Goal: Complete application form: Complete application form

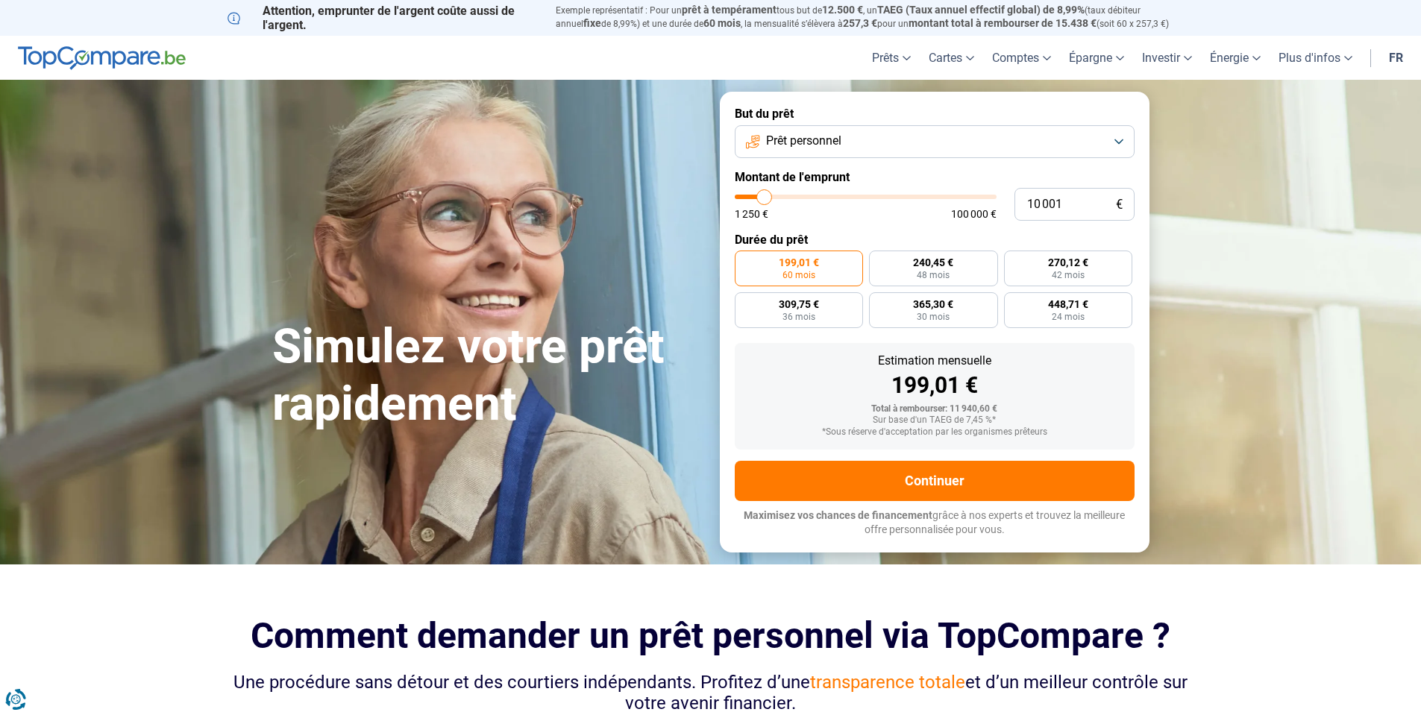
click at [790, 155] on button "Prêt personnel" at bounding box center [935, 141] width 400 height 33
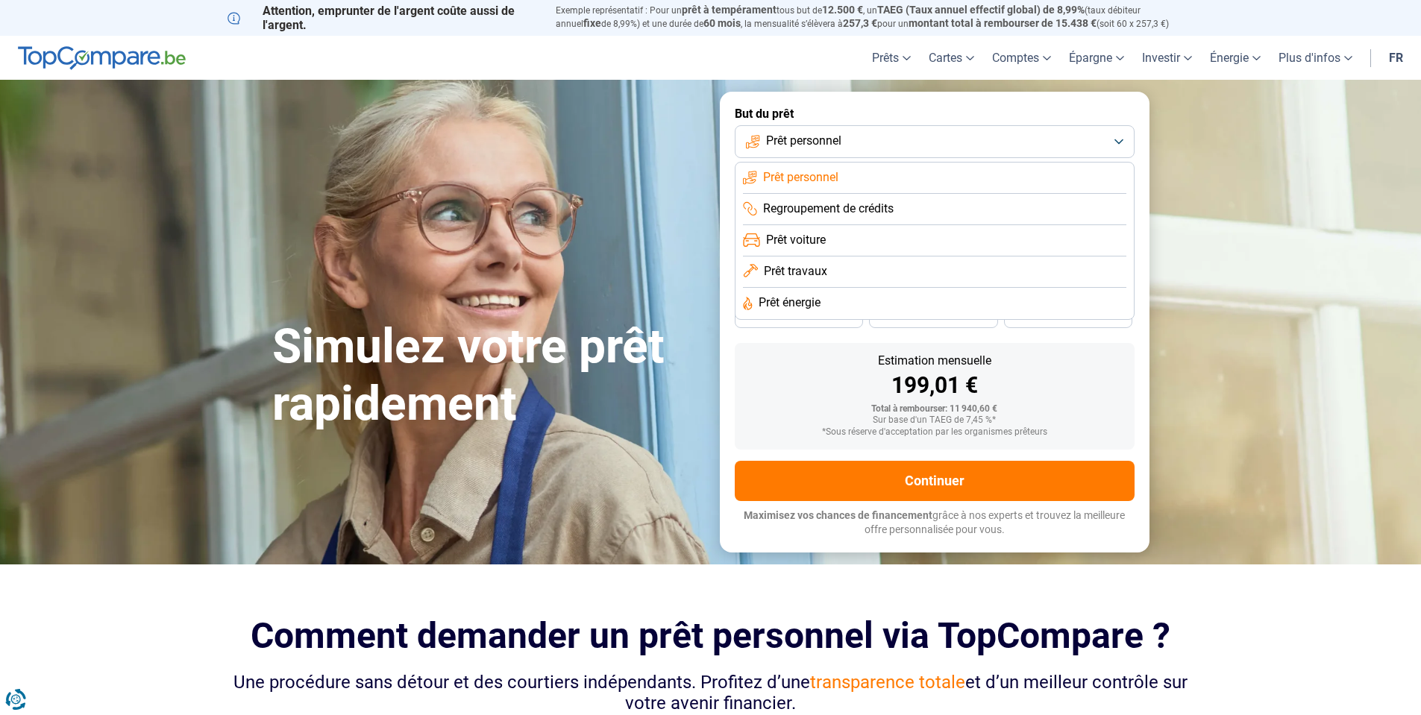
click at [814, 270] on span "Prêt travaux" at bounding box center [795, 271] width 63 height 16
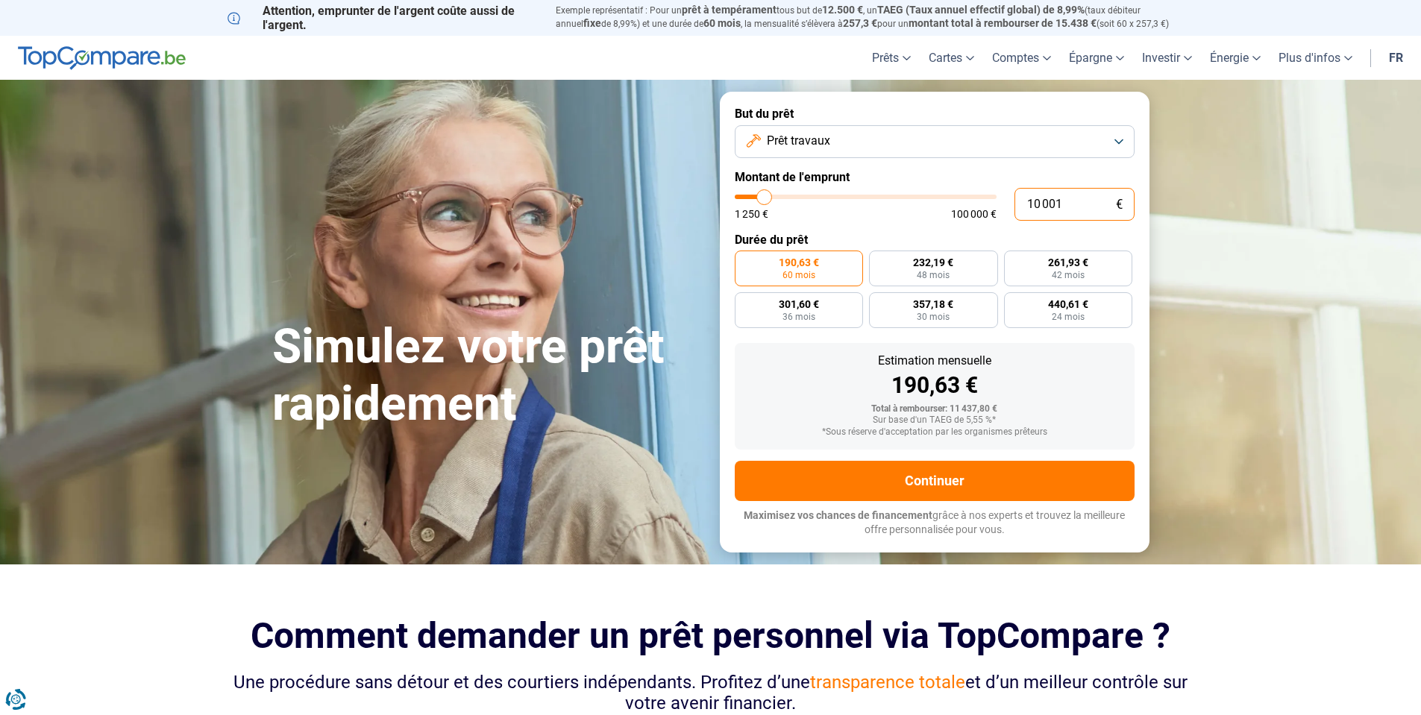
click at [1047, 199] on input "10 001" at bounding box center [1074, 204] width 120 height 33
type input "5"
type input "1250"
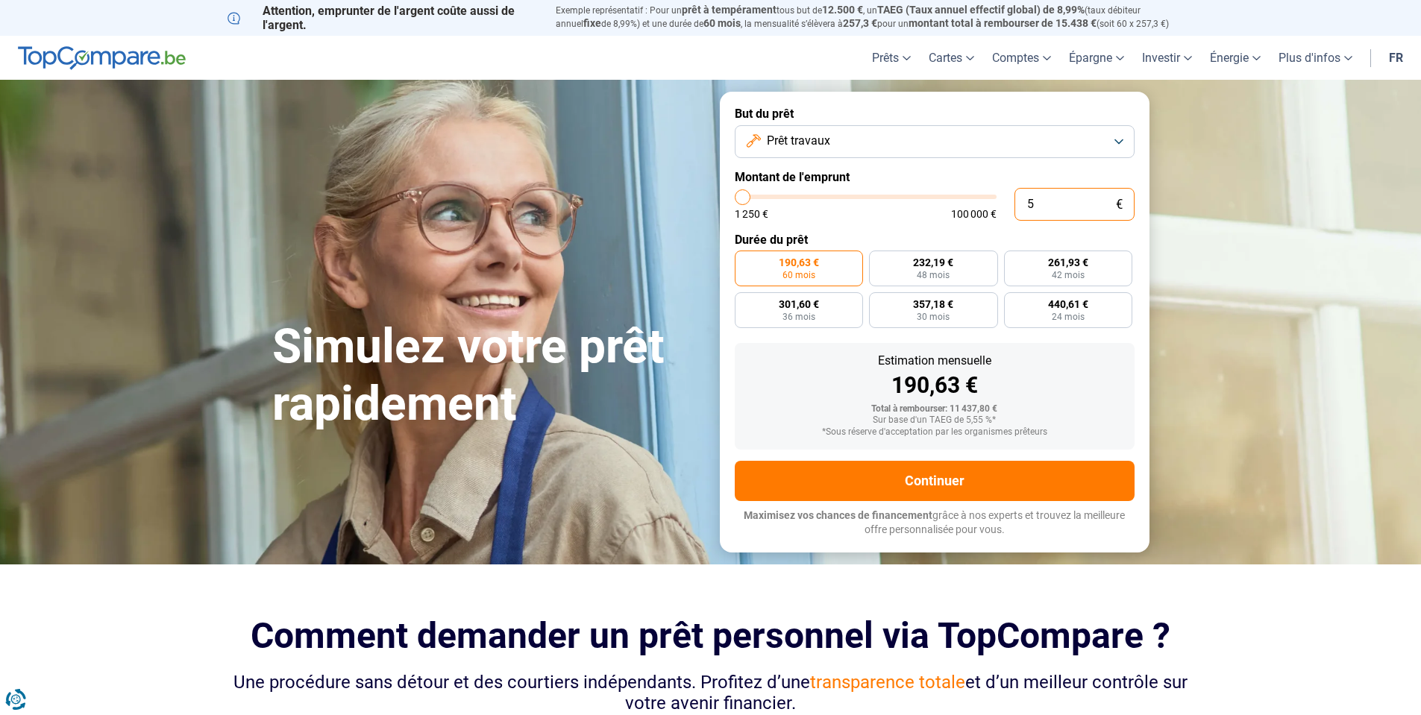
type input "50"
type input "1250"
type input "500"
type input "1250"
type input "5 000"
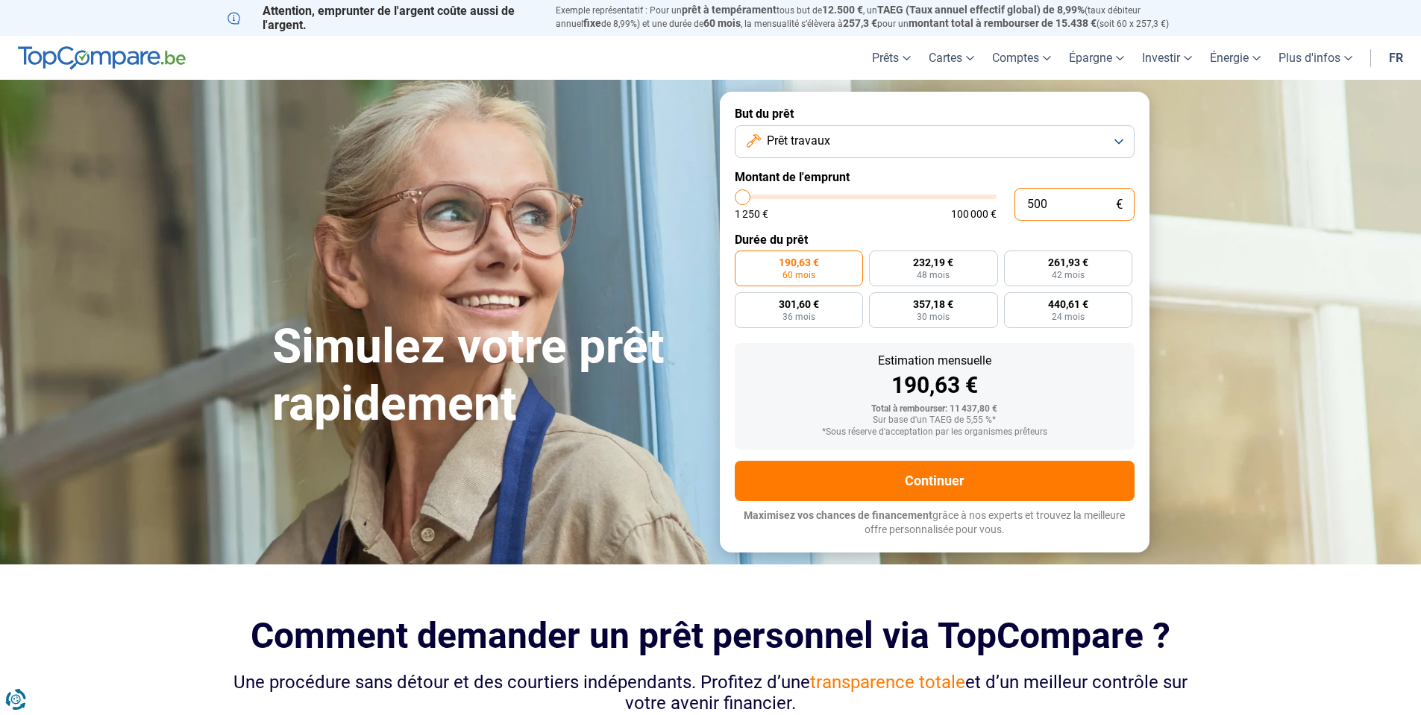
type input "5000"
type input "50 000"
type input "50000"
type input "50 000"
radio input "false"
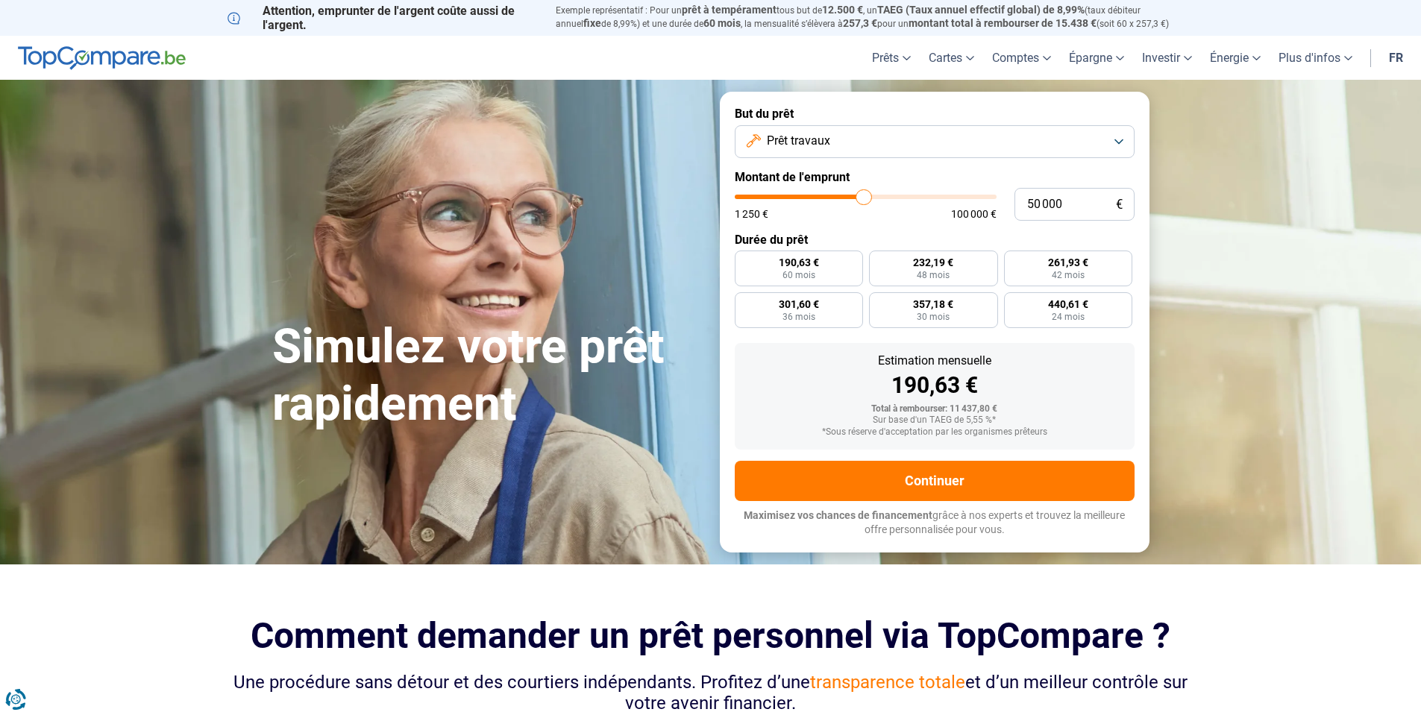
click at [1040, 178] on label "Montant de l'emprunt" at bounding box center [935, 177] width 400 height 14
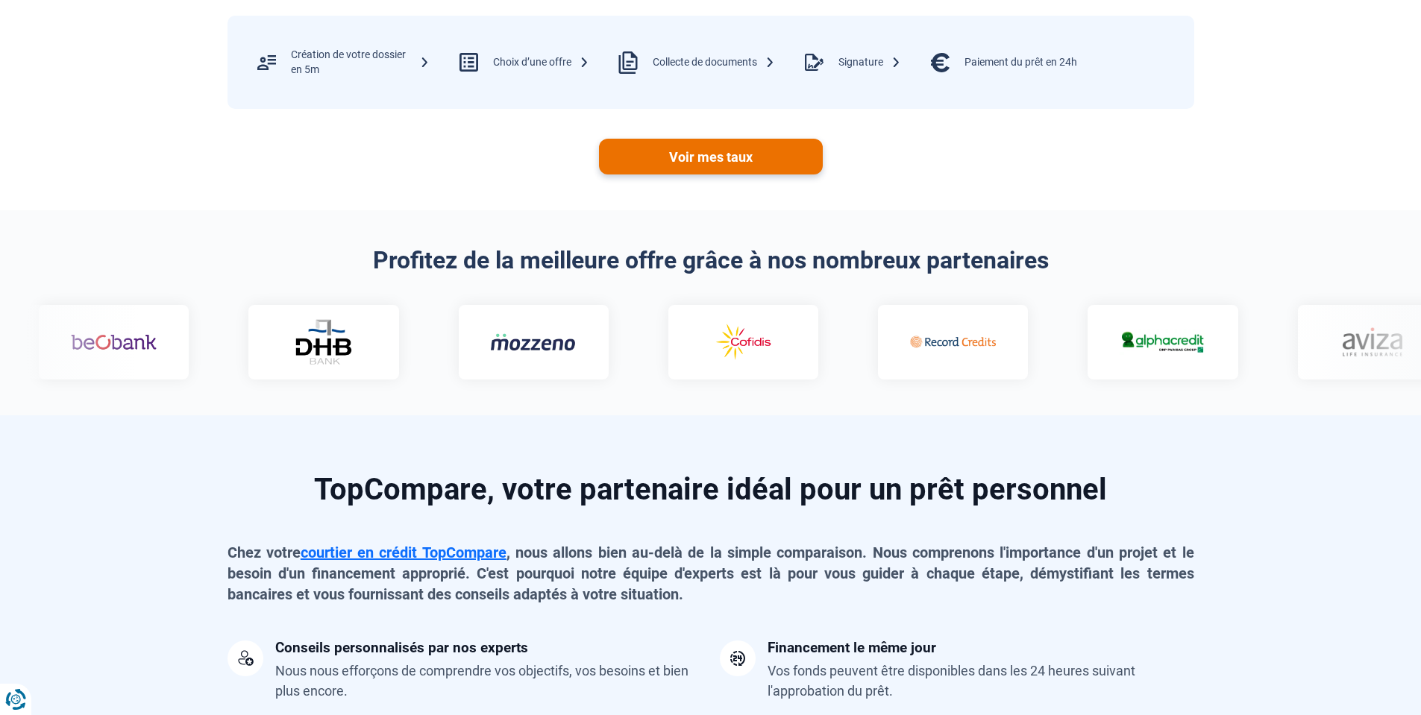
scroll to position [597, 0]
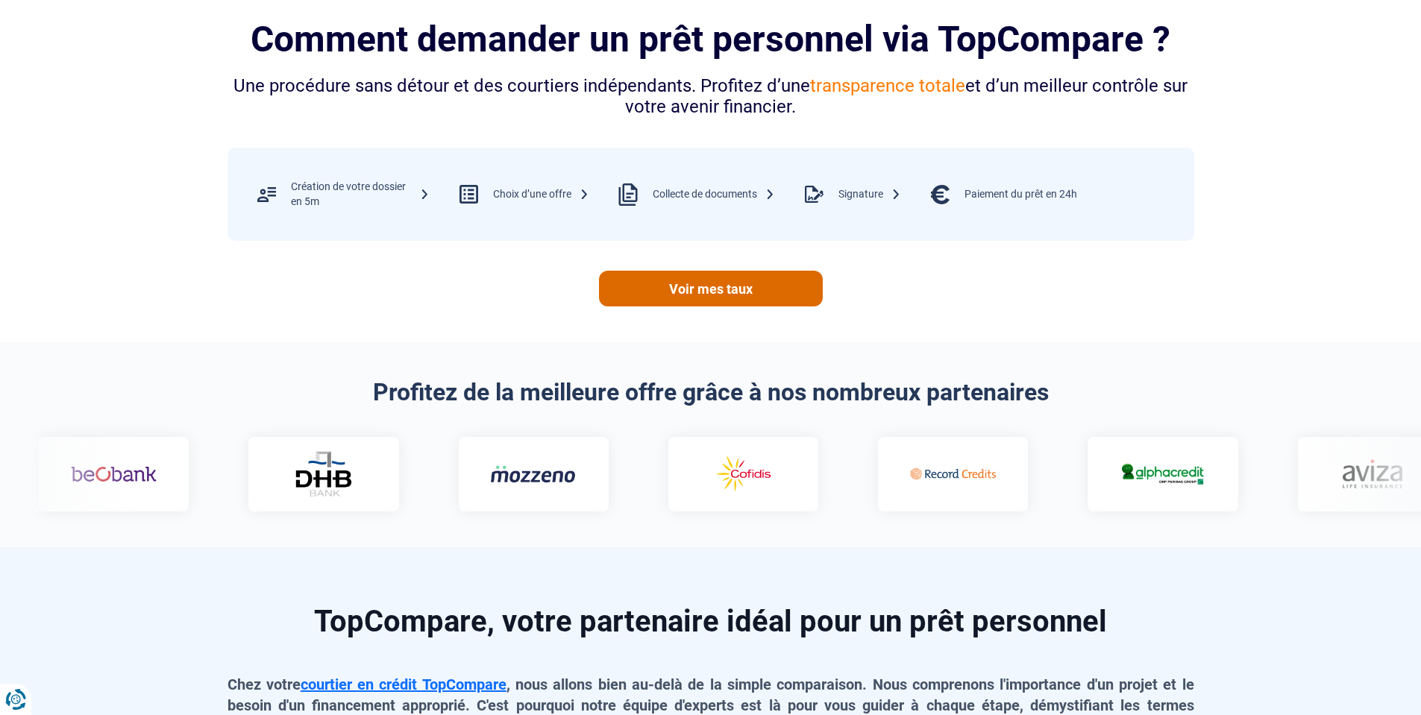
click at [755, 295] on link "Voir mes taux" at bounding box center [711, 289] width 224 height 36
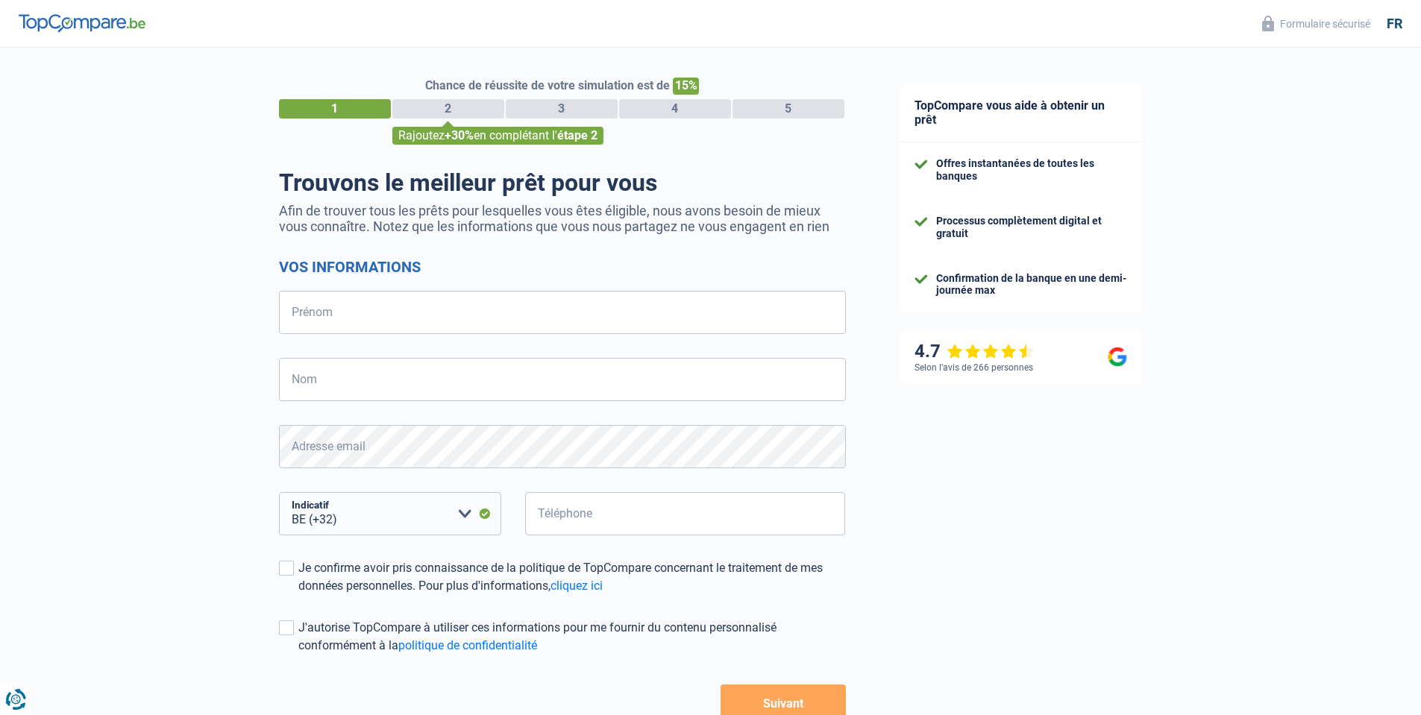
select select "32"
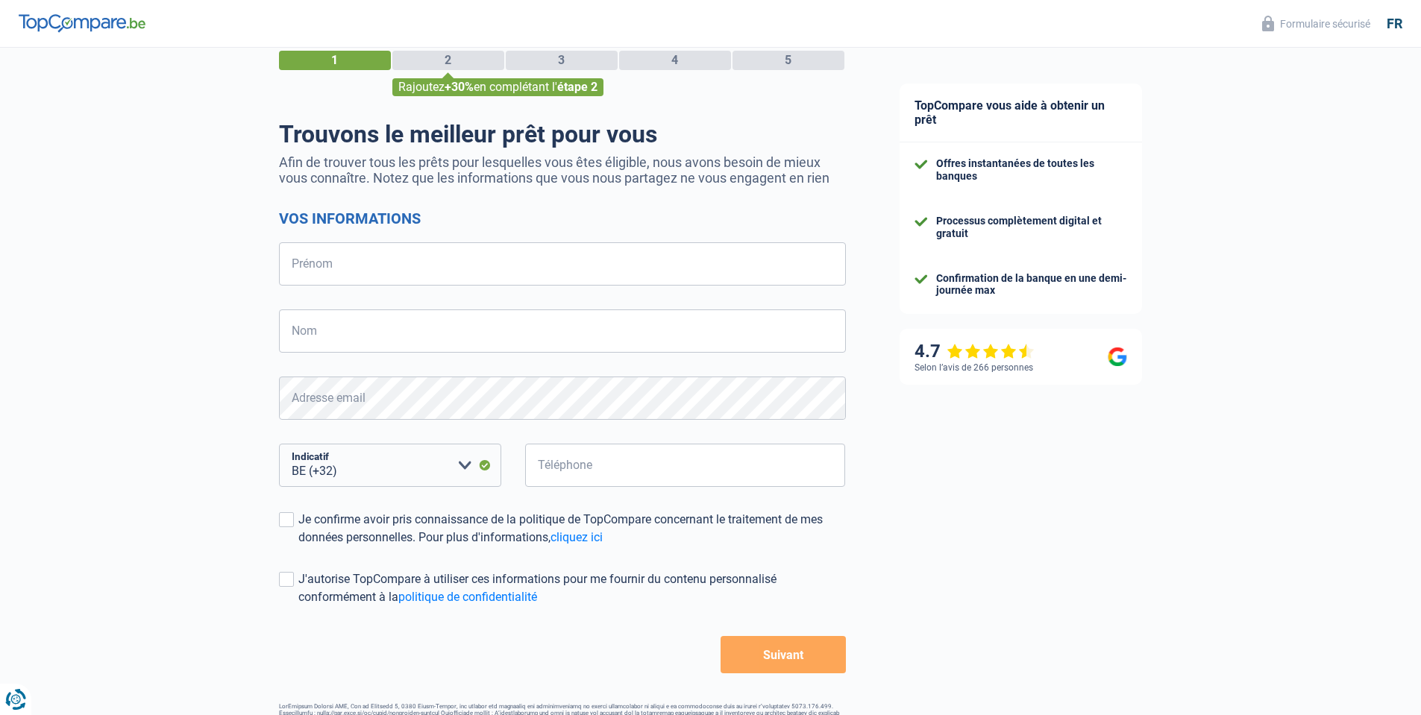
scroll to position [95, 0]
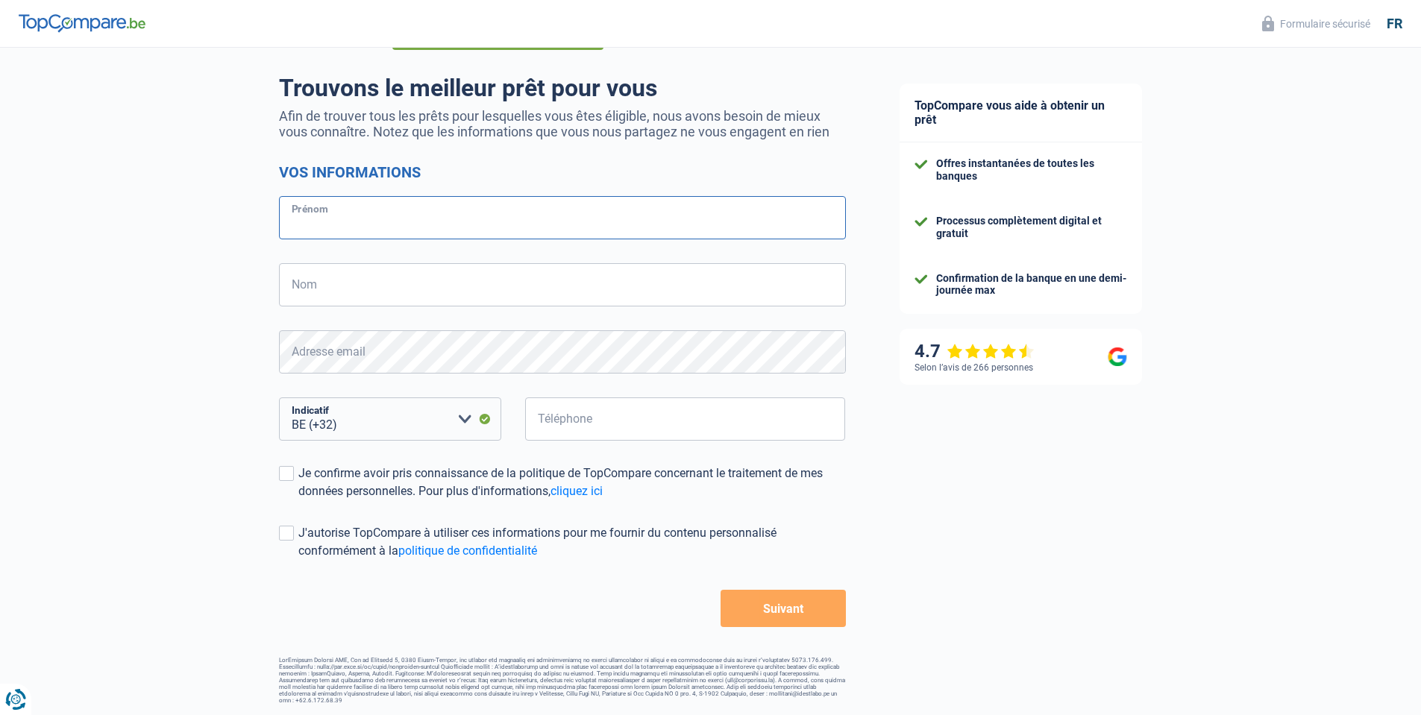
click at [394, 233] on input "Prénom" at bounding box center [562, 217] width 567 height 43
type input "JLEB"
type input "LEBRUN"
click at [382, 223] on input "JLEB" at bounding box center [562, 217] width 567 height 43
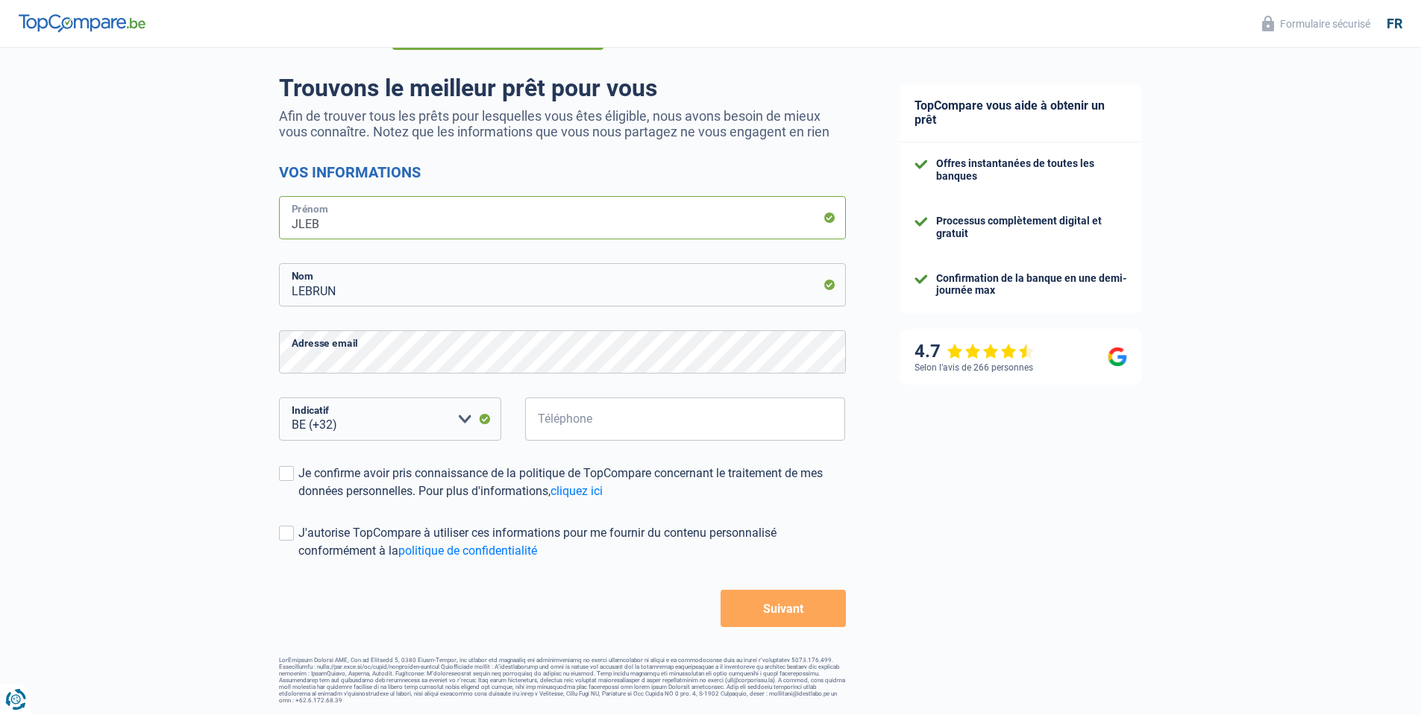
click at [382, 223] on input "JLEB" at bounding box center [562, 217] width 567 height 43
type input "[PERSON_NAME]"
click at [610, 427] on input "Téléphone" at bounding box center [685, 418] width 321 height 43
type input "479665239"
click at [289, 478] on span at bounding box center [286, 473] width 15 height 15
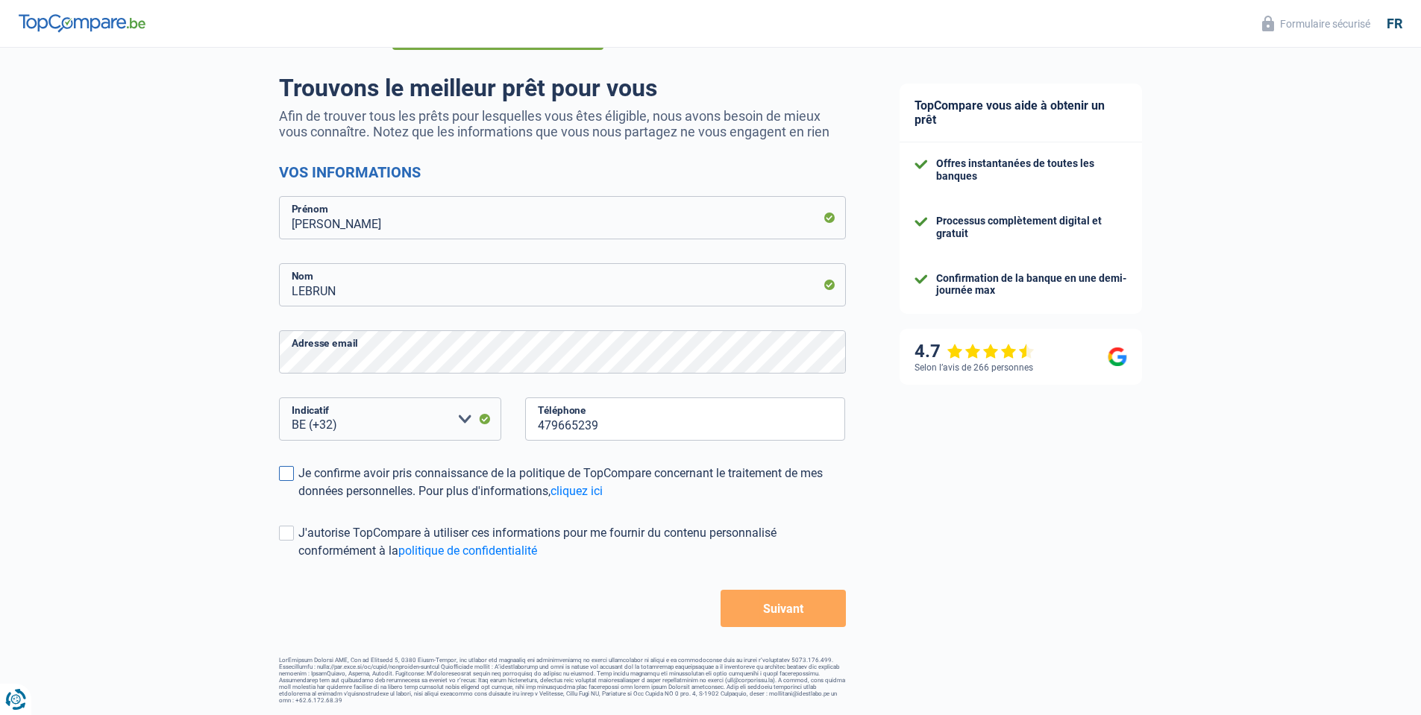
click at [298, 500] on input "Je confirme avoir pris connaissance de la politique de TopCompare concernant le…" at bounding box center [298, 500] width 0 height 0
click at [811, 620] on button "Suivant" at bounding box center [782, 608] width 125 height 37
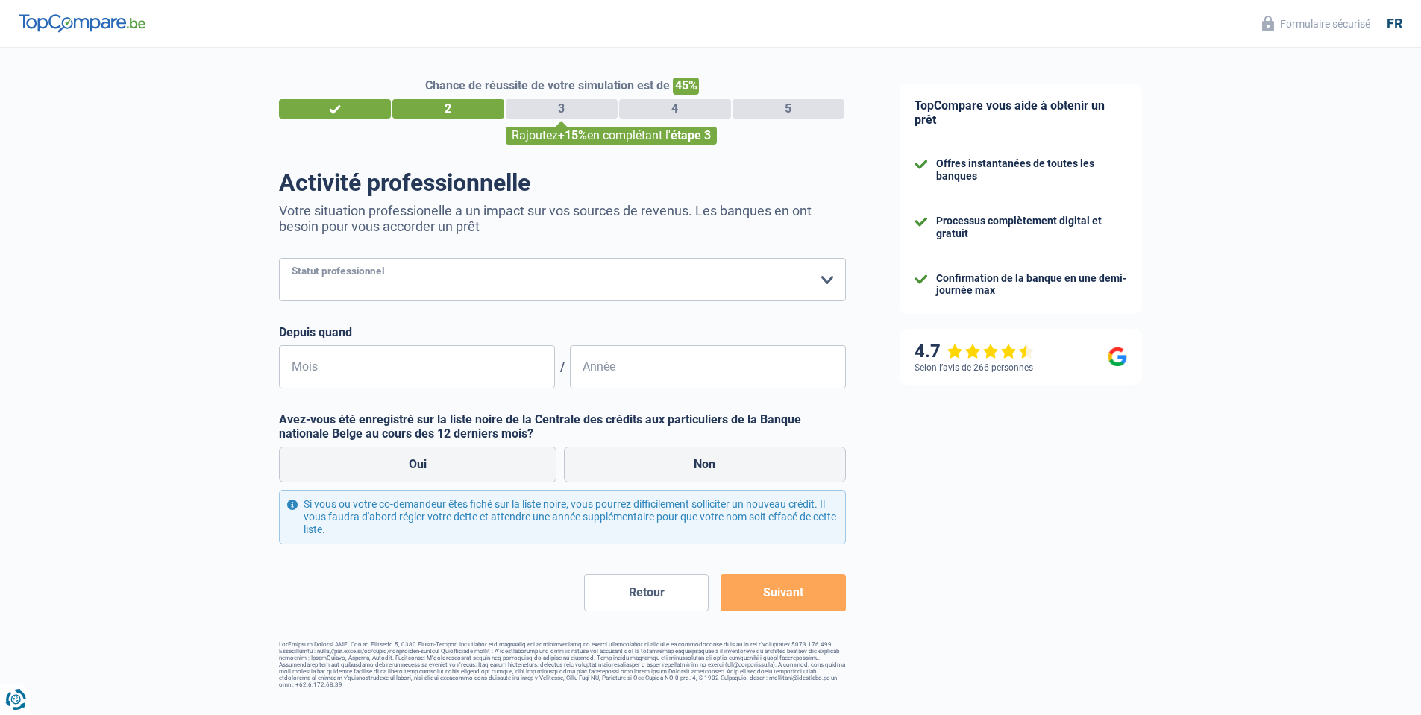
click at [419, 283] on select "Ouvrier Employé privé Employé public Invalide Indépendant Pensionné Chômeur Mut…" at bounding box center [562, 279] width 567 height 43
select select "privateEmployee"
click at [279, 260] on select "Ouvrier Employé privé Employé public Invalide Indépendant Pensionné Chômeur Mut…" at bounding box center [562, 279] width 567 height 43
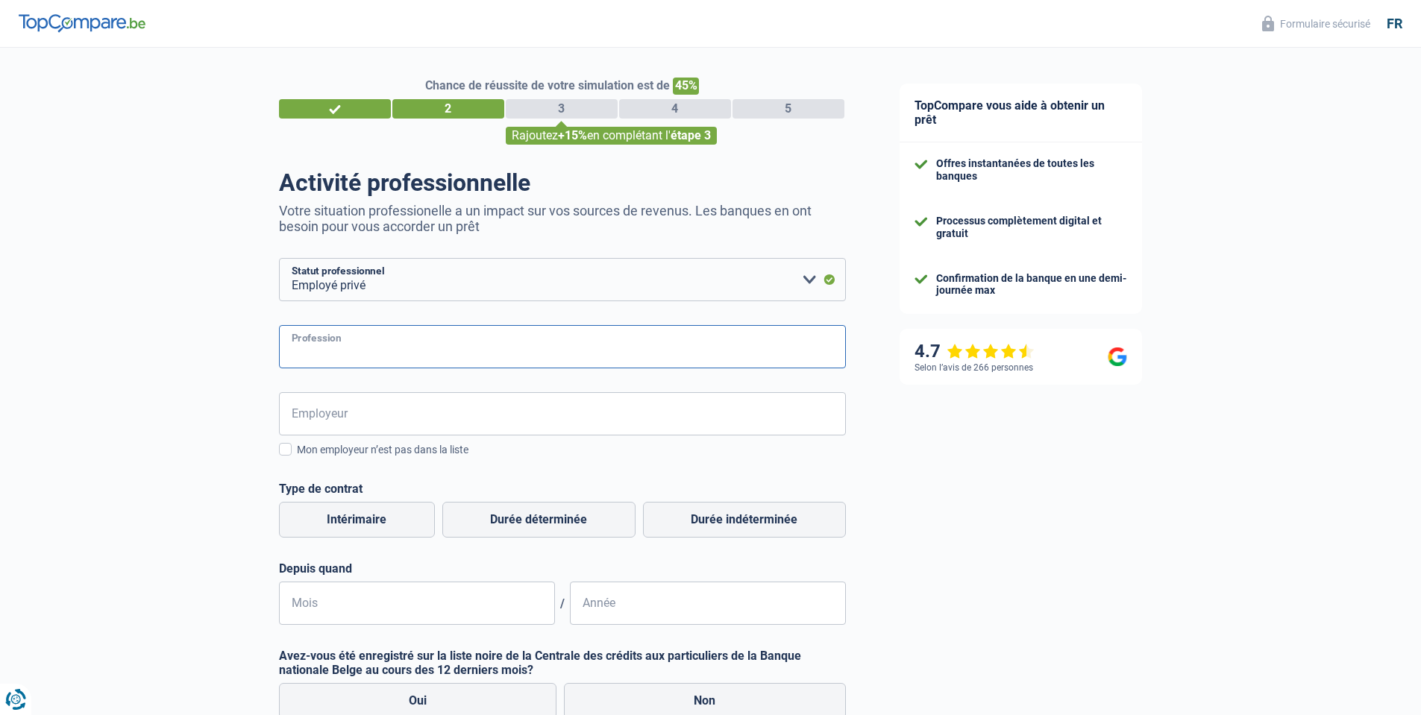
click at [362, 359] on input "Profession" at bounding box center [562, 346] width 567 height 43
click at [362, 425] on input "Employeur" at bounding box center [562, 413] width 567 height 43
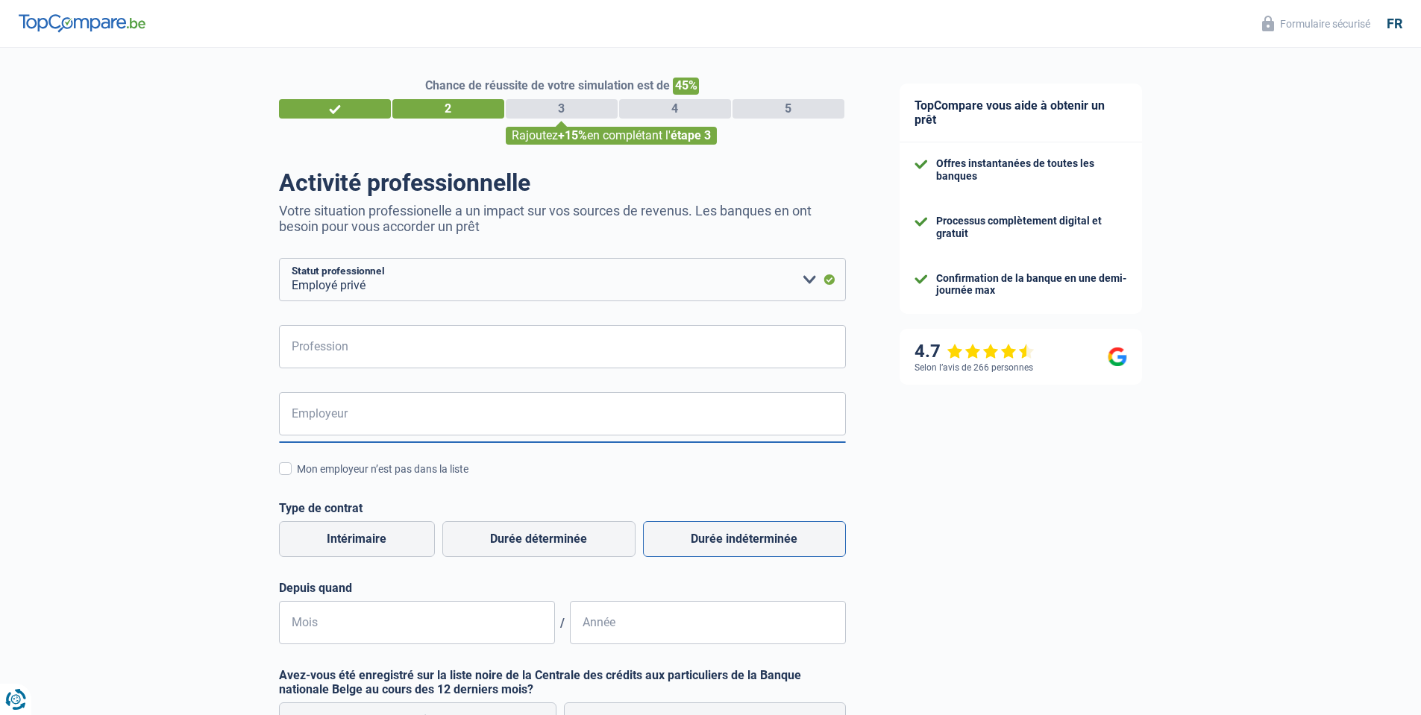
click at [773, 550] on label "Durée indéterminée" at bounding box center [744, 539] width 203 height 36
click at [773, 550] on input "Durée indéterminée" at bounding box center [744, 539] width 203 height 36
radio input "true"
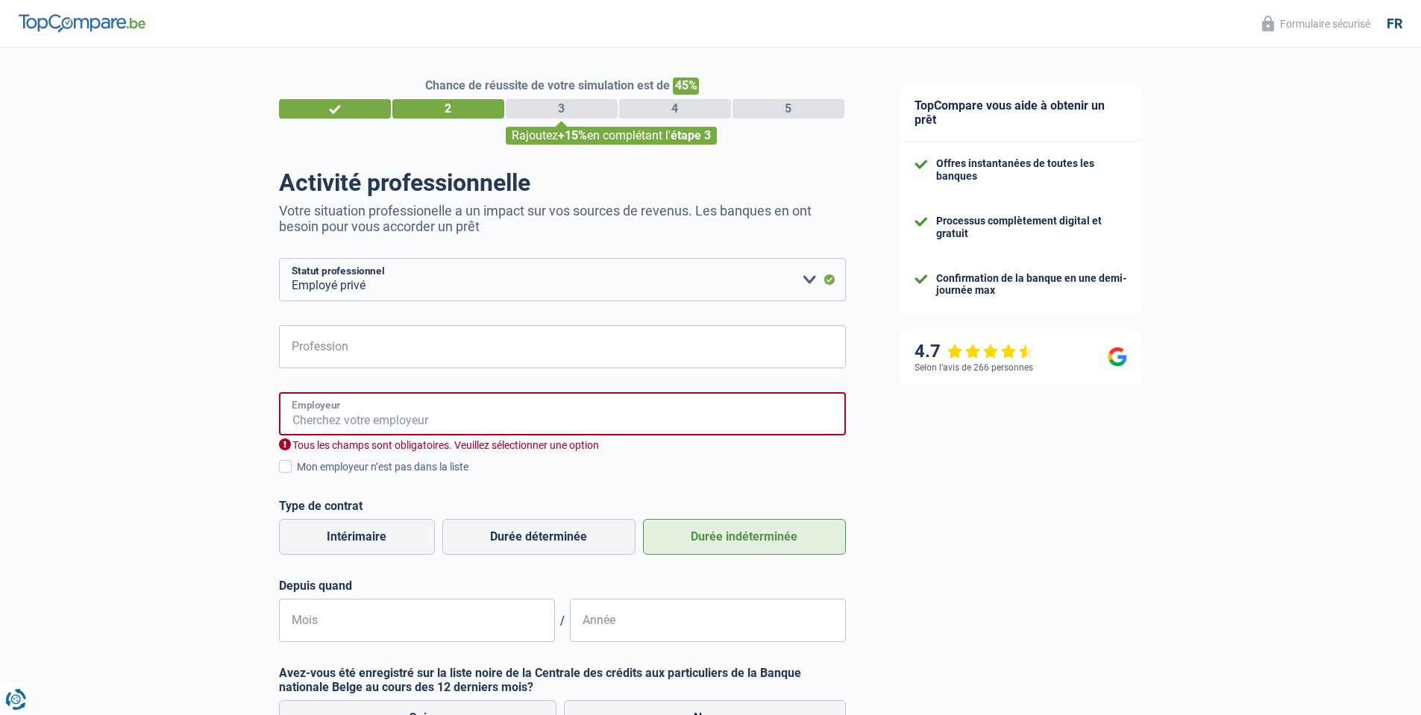
click at [314, 417] on input "Employeur" at bounding box center [562, 413] width 567 height 43
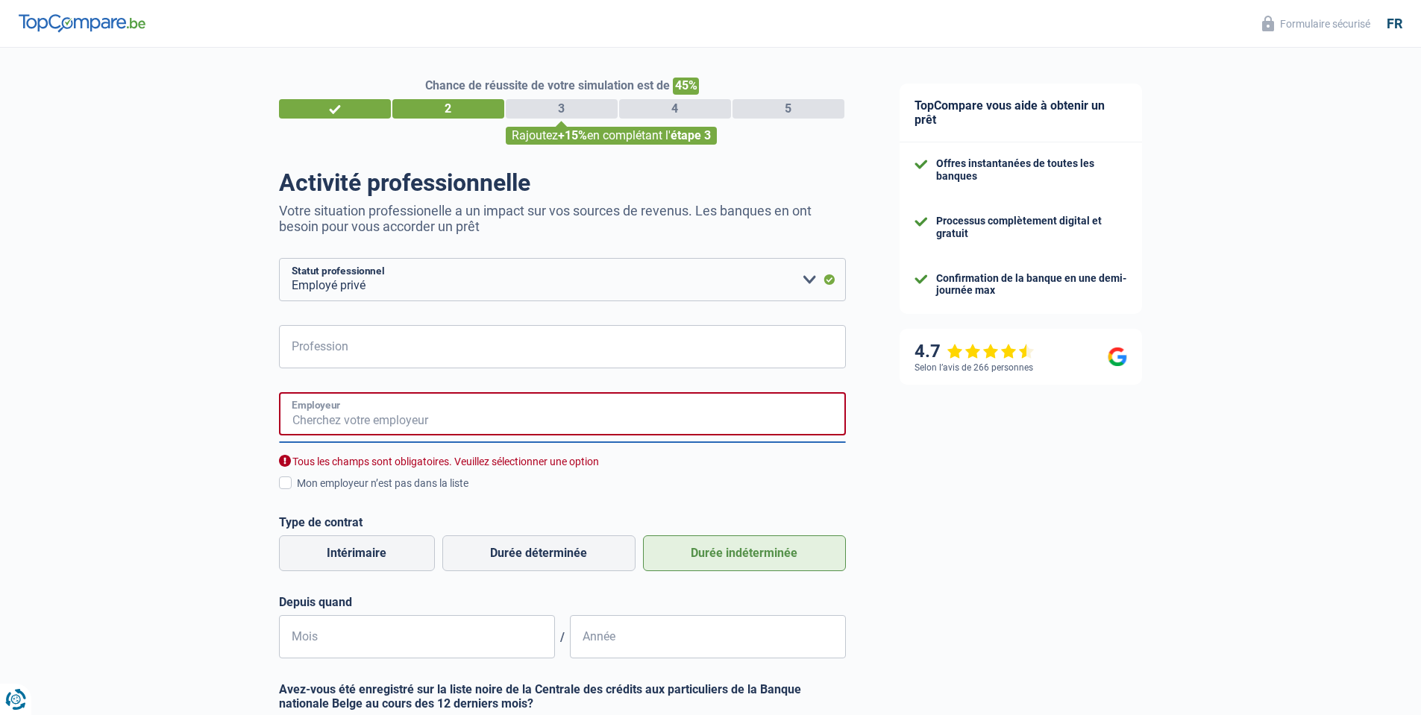
type input "R"
type input "TBD"
click at [210, 350] on div "Chance de réussite de votre simulation est de 45% 1 2 3 4 5 Rajoutez +15% en co…" at bounding box center [436, 503] width 872 height 922
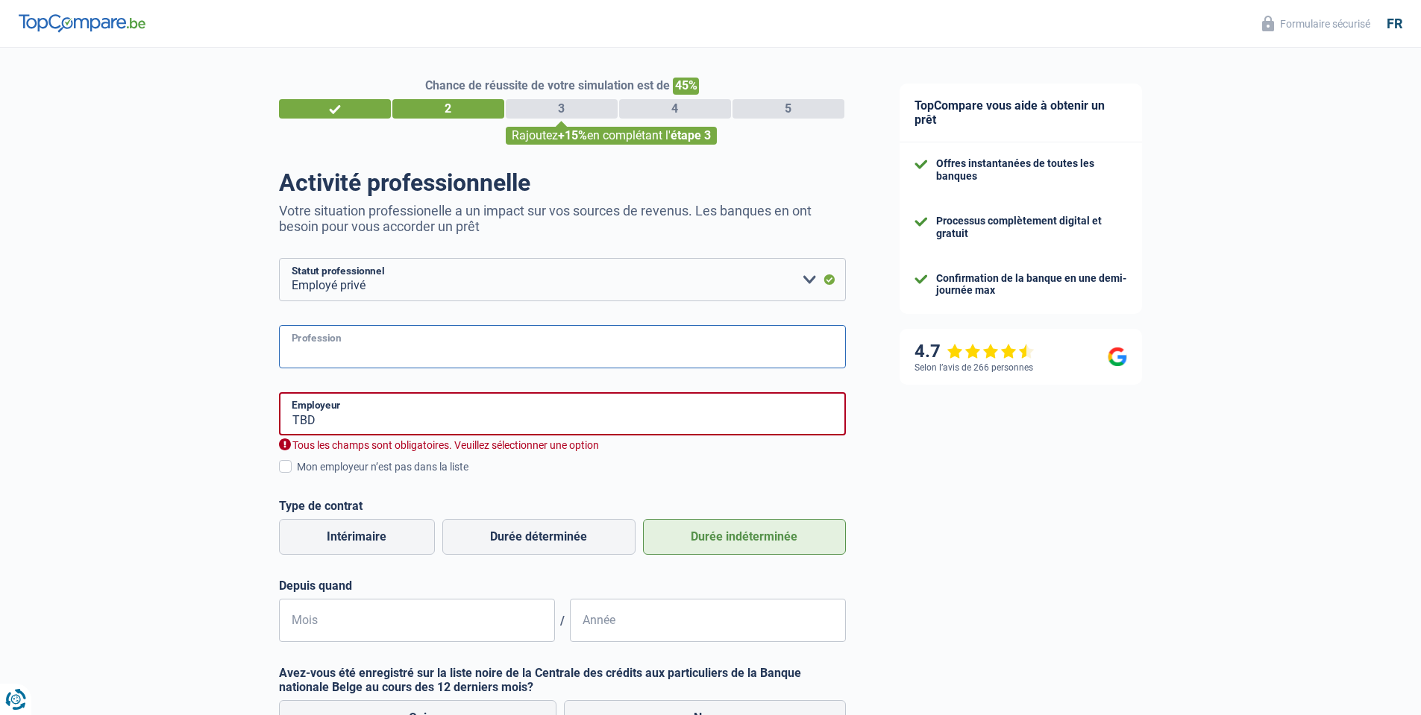
click at [315, 341] on input "Profession" at bounding box center [562, 346] width 567 height 43
type input "Cadre"
click at [172, 350] on div "Chance de réussite de votre simulation est de 45% 1 2 3 4 5 Rajoutez +15% en co…" at bounding box center [436, 495] width 872 height 906
click at [389, 418] on input "TBD" at bounding box center [562, 413] width 567 height 43
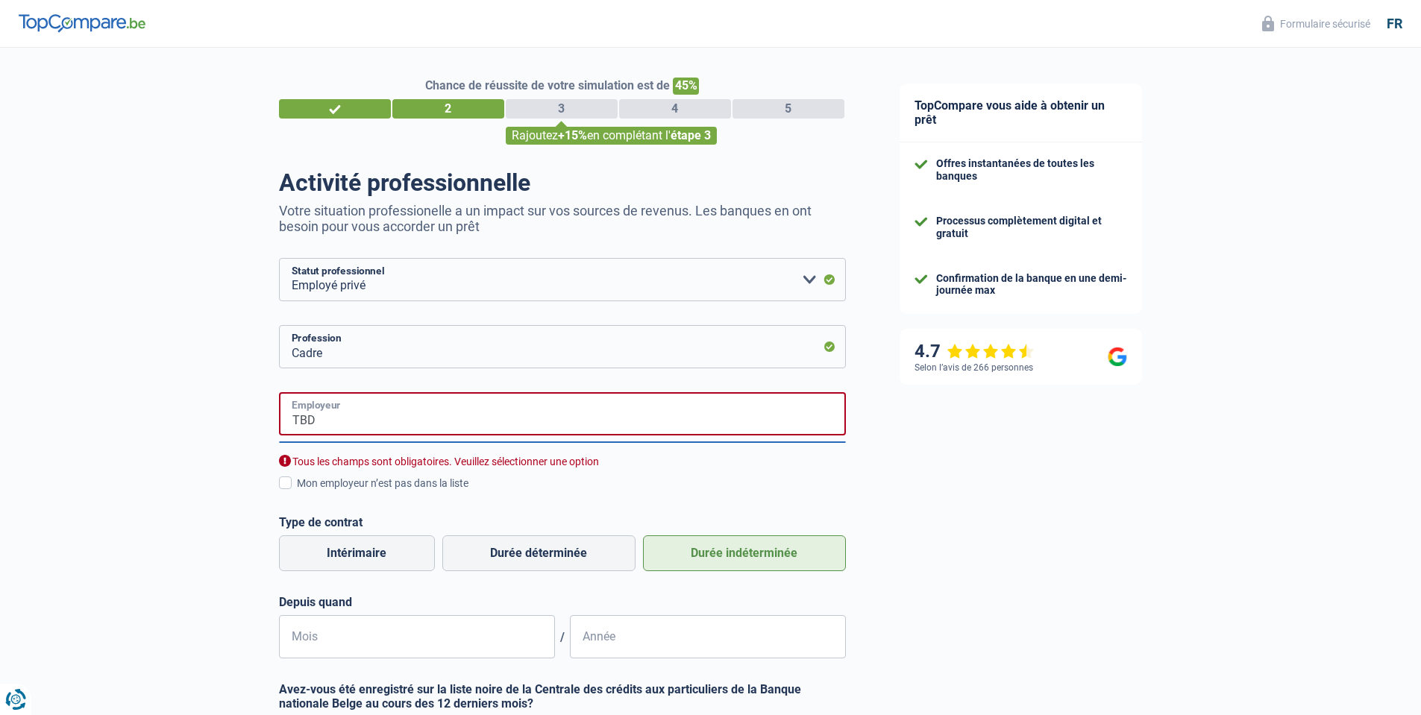
click at [389, 418] on input "TBD" at bounding box center [562, 413] width 567 height 43
click at [262, 412] on div "Chance de réussite de votre simulation est de 45% 1 2 3 4 5 Rajoutez +15% en co…" at bounding box center [436, 503] width 872 height 922
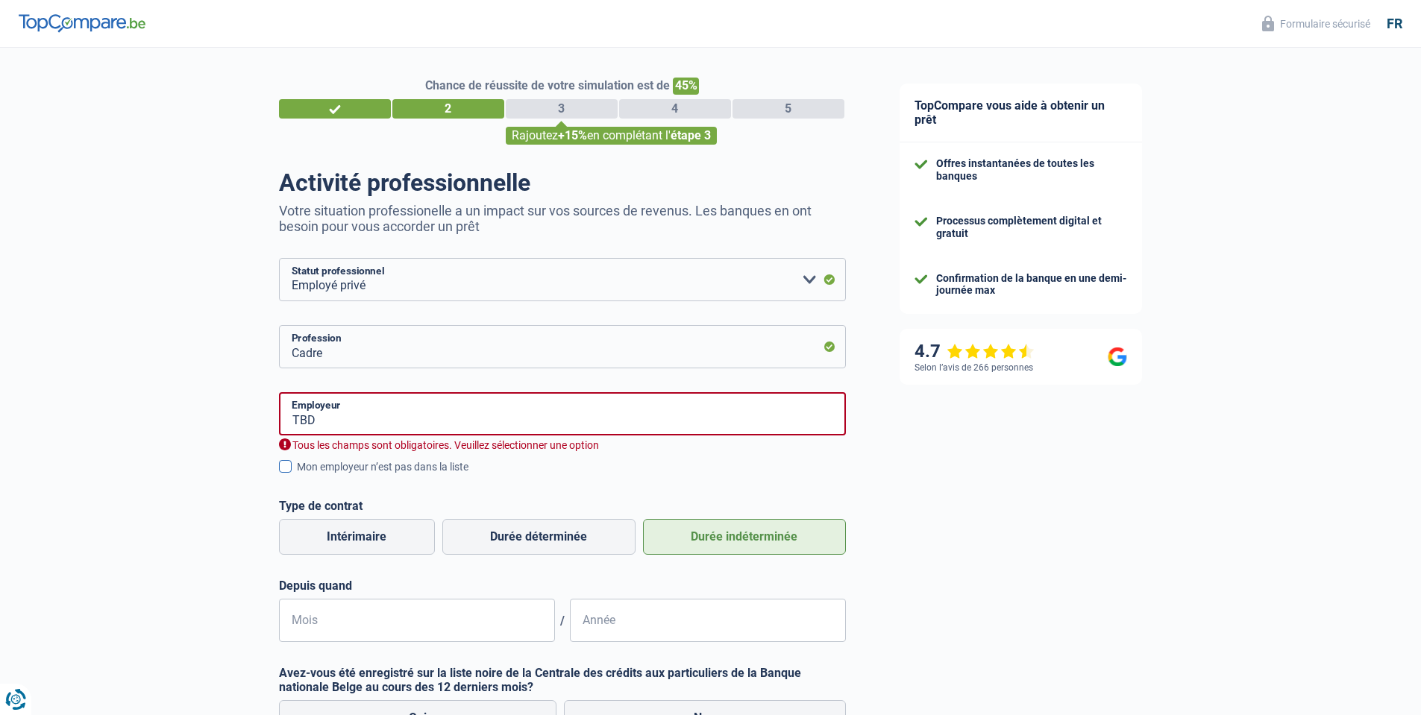
click at [286, 468] on span at bounding box center [285, 466] width 13 height 13
click at [297, 475] on input "Mon employeur n’est pas dans la liste" at bounding box center [297, 475] width 0 height 0
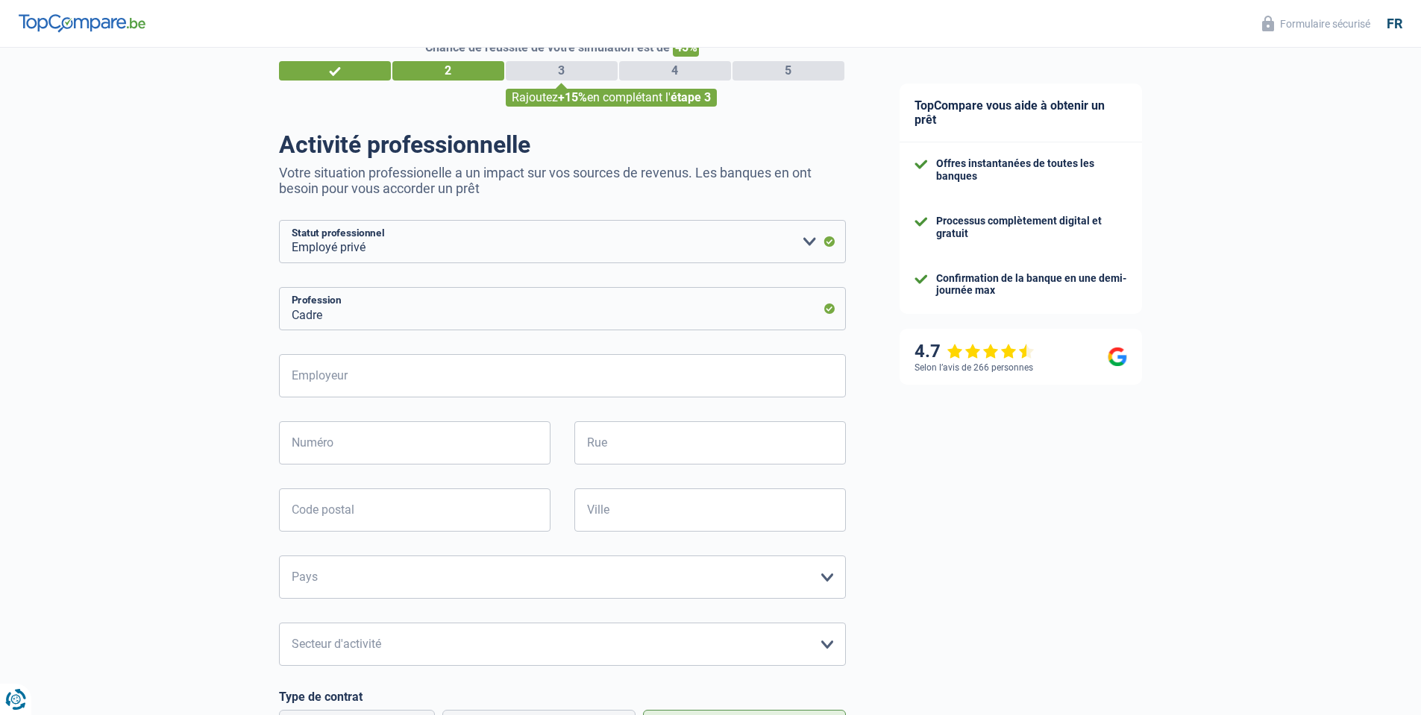
scroll to position [75, 0]
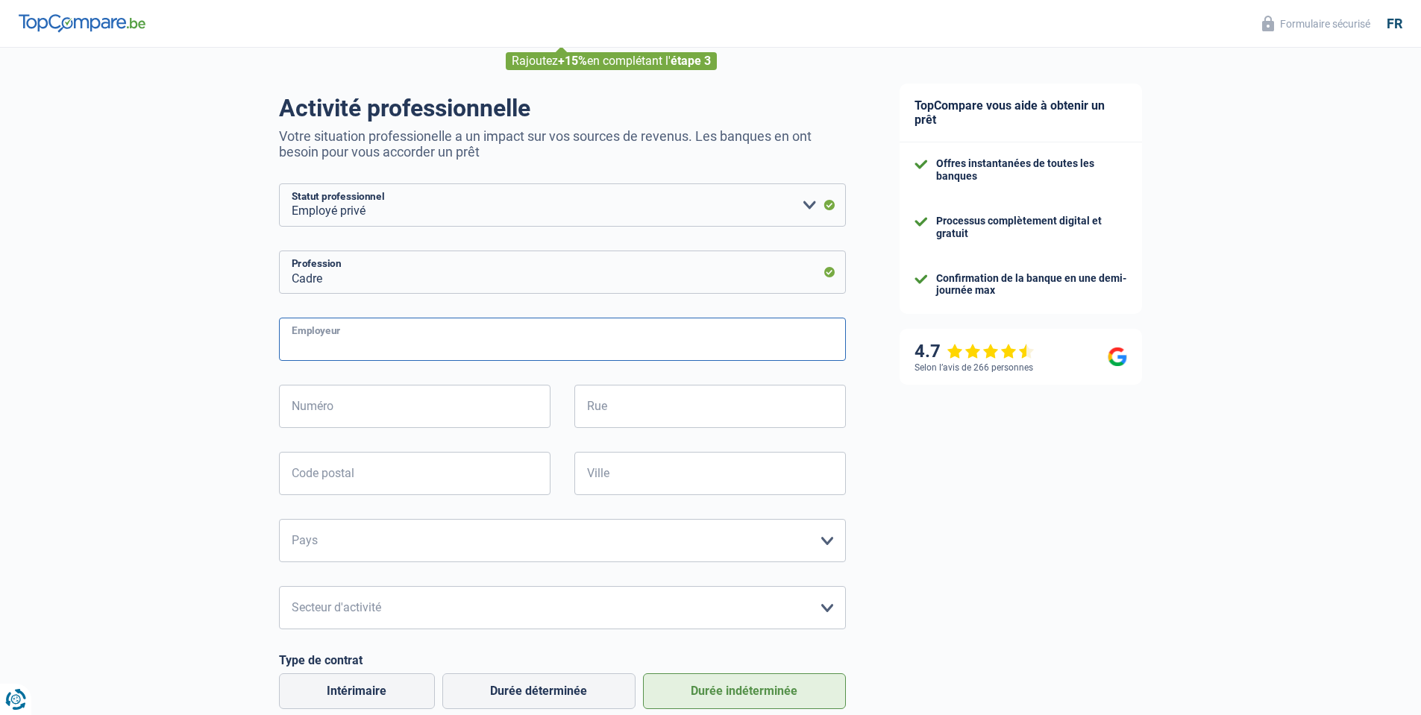
click at [315, 331] on input "Employeur" at bounding box center [562, 339] width 567 height 43
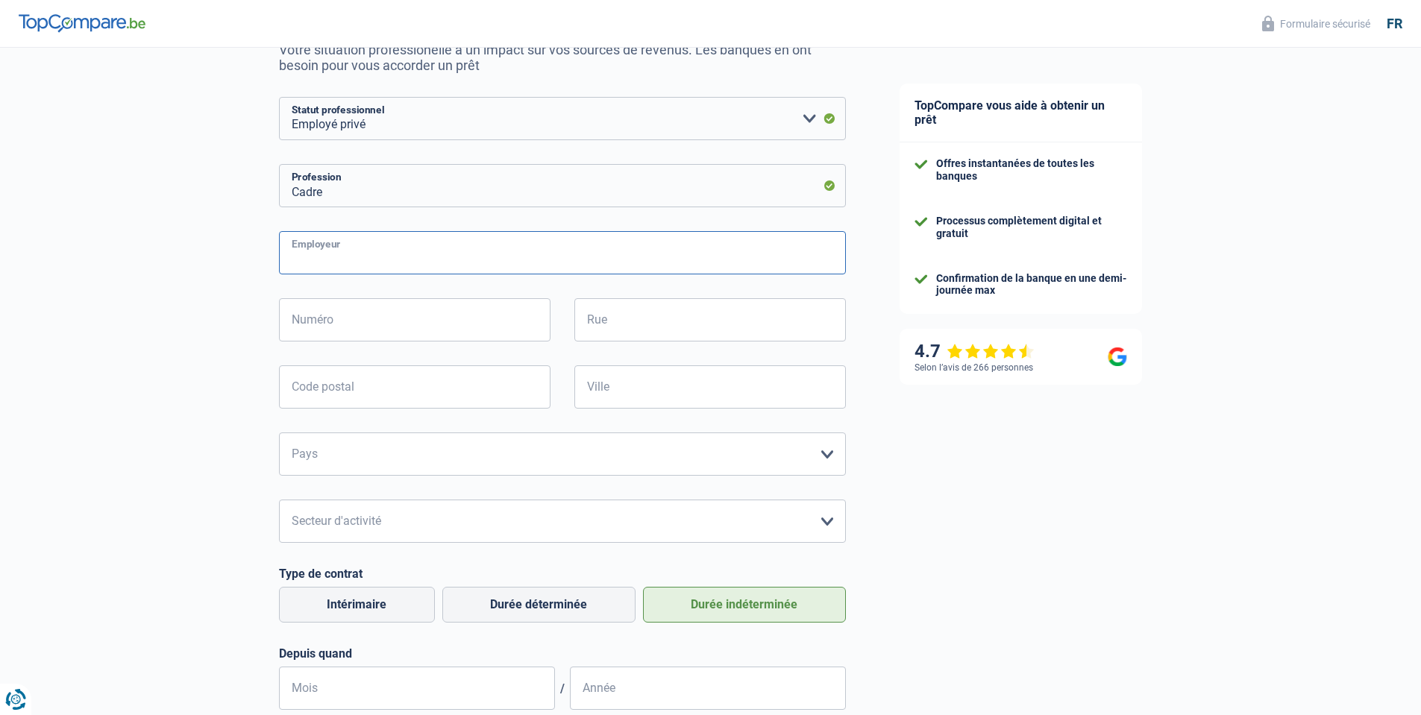
scroll to position [298, 0]
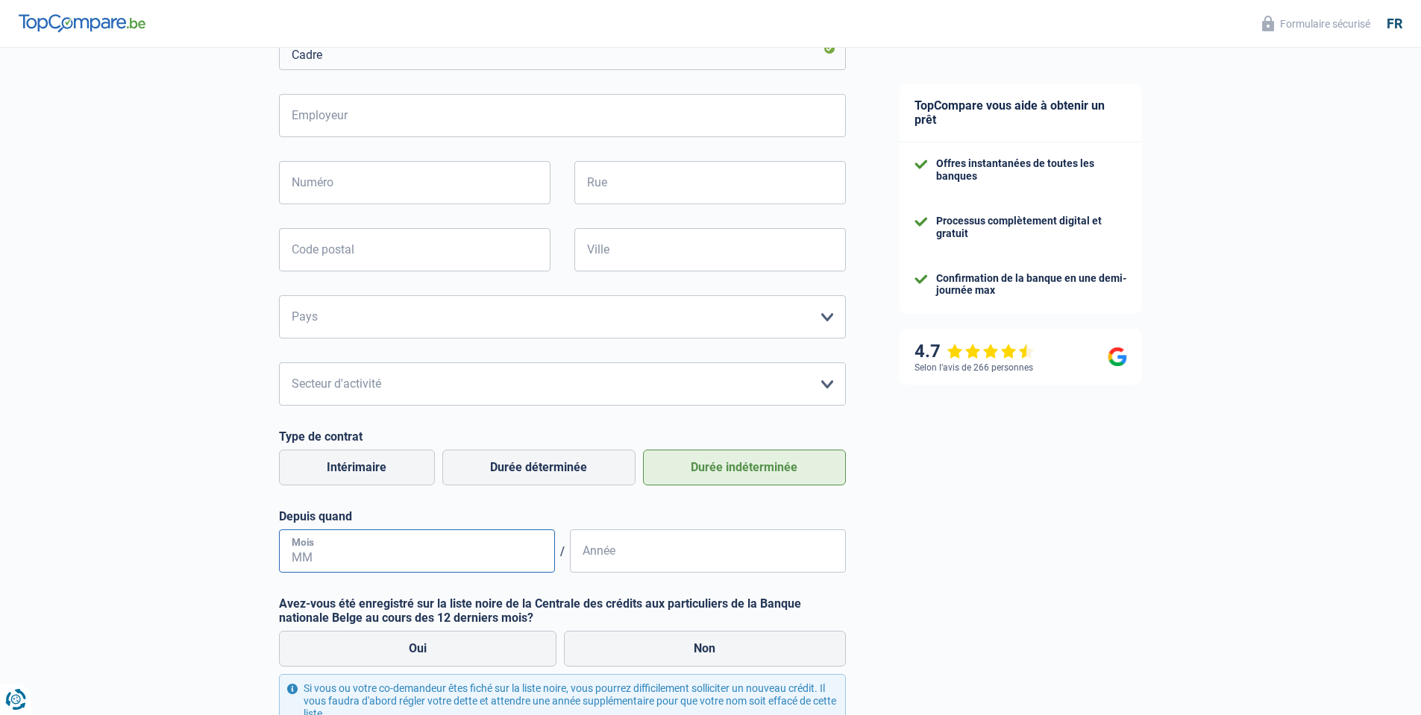
click at [456, 554] on input "Mois" at bounding box center [417, 550] width 276 height 43
type input "10"
click at [652, 530] on div "Depuis quand 10 Mois / Année" at bounding box center [562, 540] width 567 height 63
click at [647, 545] on input "Année" at bounding box center [708, 550] width 276 height 43
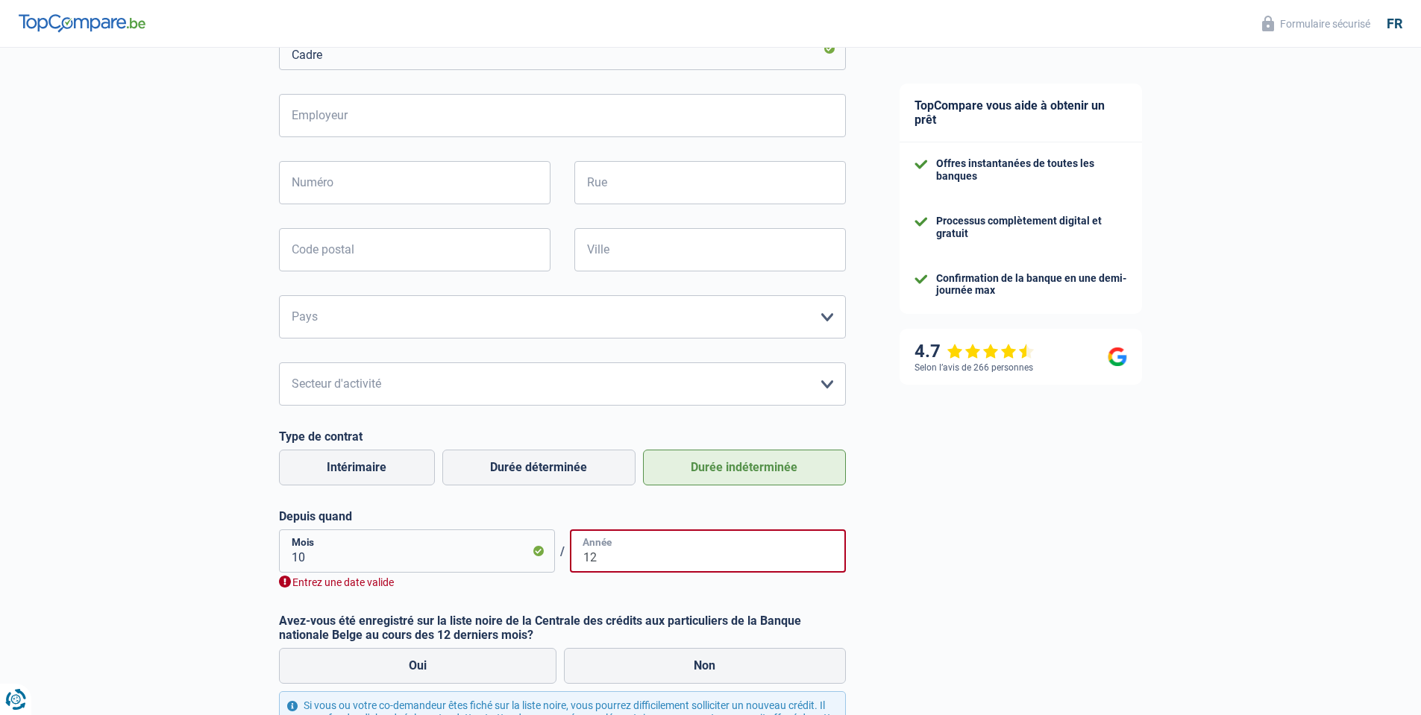
type input "1"
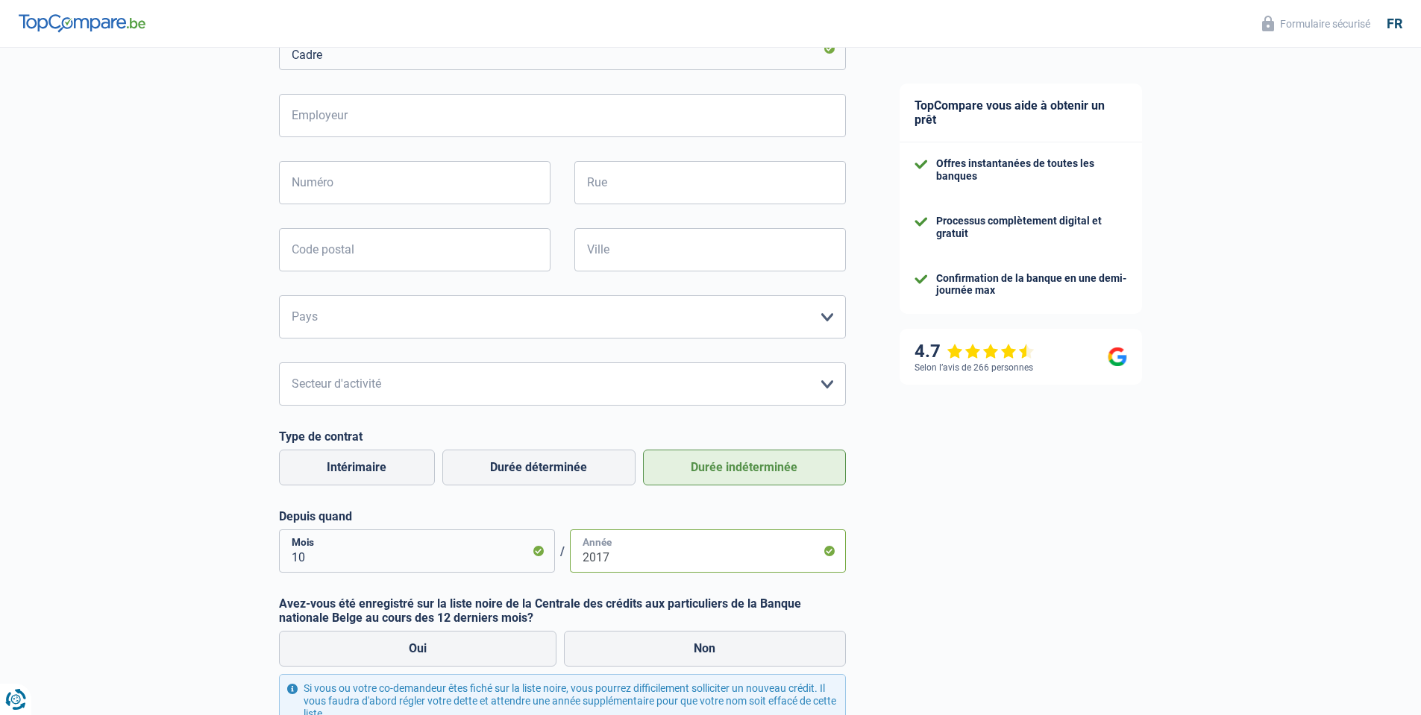
scroll to position [373, 0]
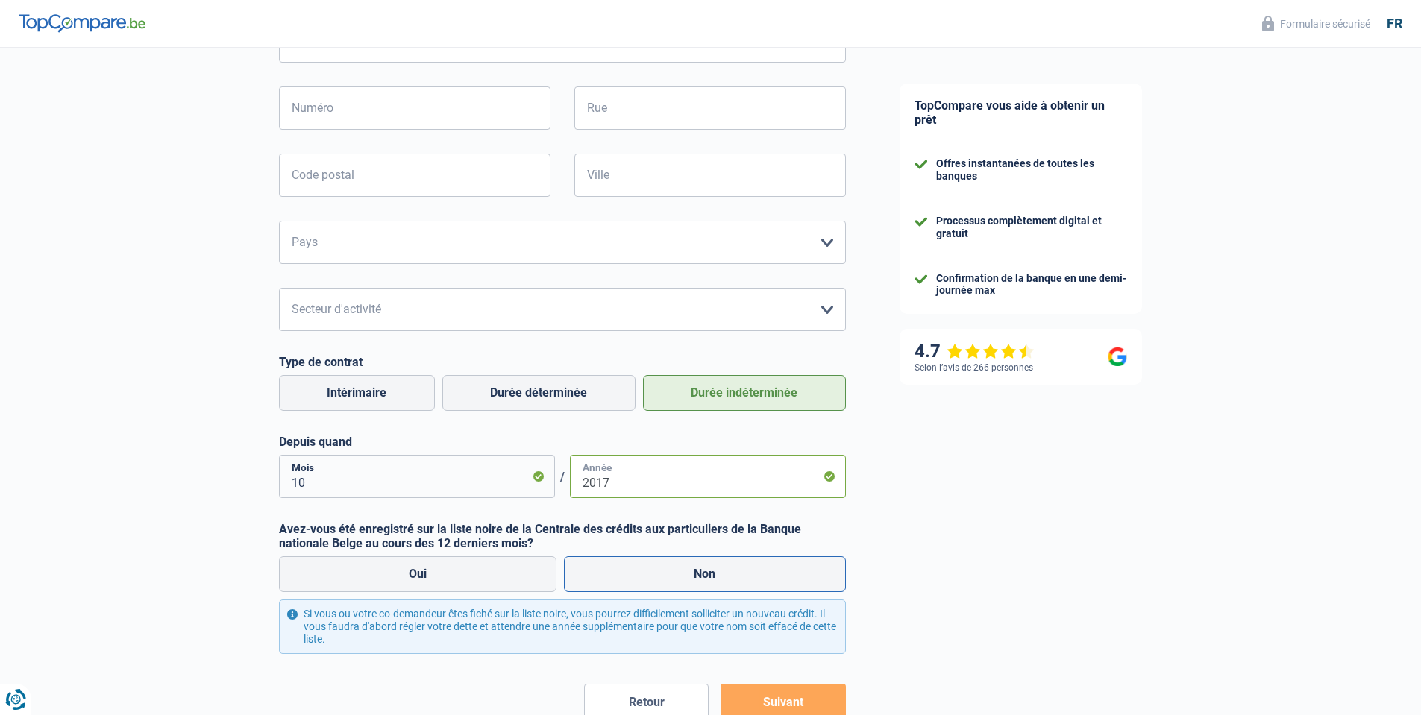
type input "2017"
click at [621, 570] on label "Non" at bounding box center [705, 574] width 282 height 36
click at [621, 570] on input "Non" at bounding box center [705, 574] width 282 height 36
radio input "true"
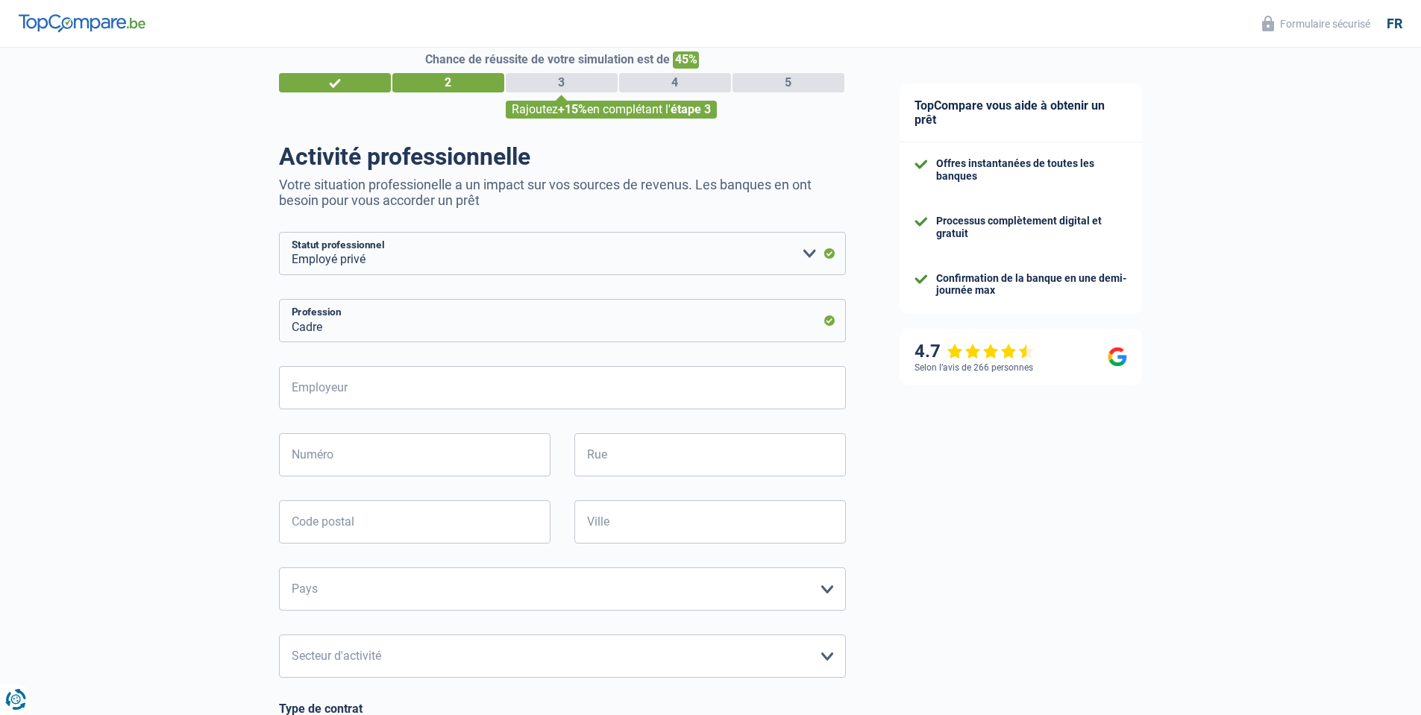
scroll to position [0, 0]
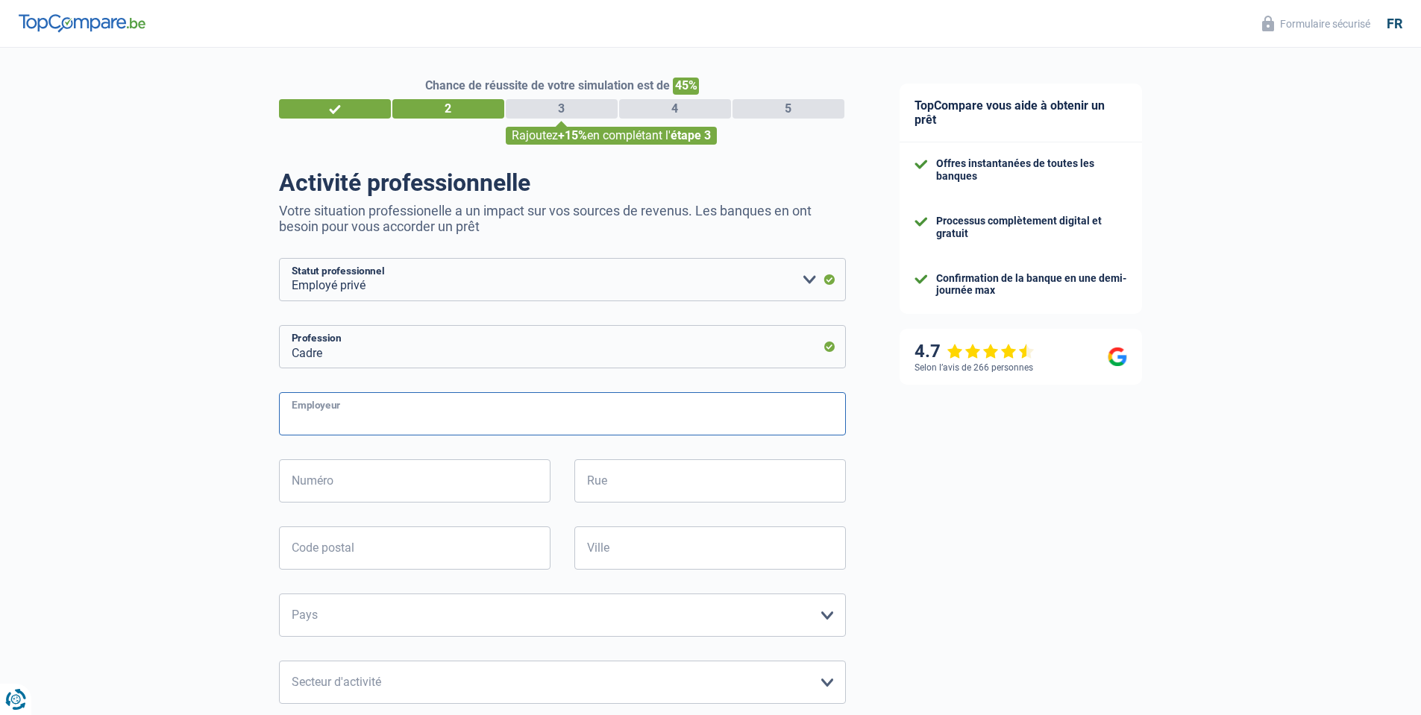
click at [345, 409] on input "Employeur" at bounding box center [562, 413] width 567 height 43
type input "TBD"
type input "1"
type input "Gemslaan"
type input "3090"
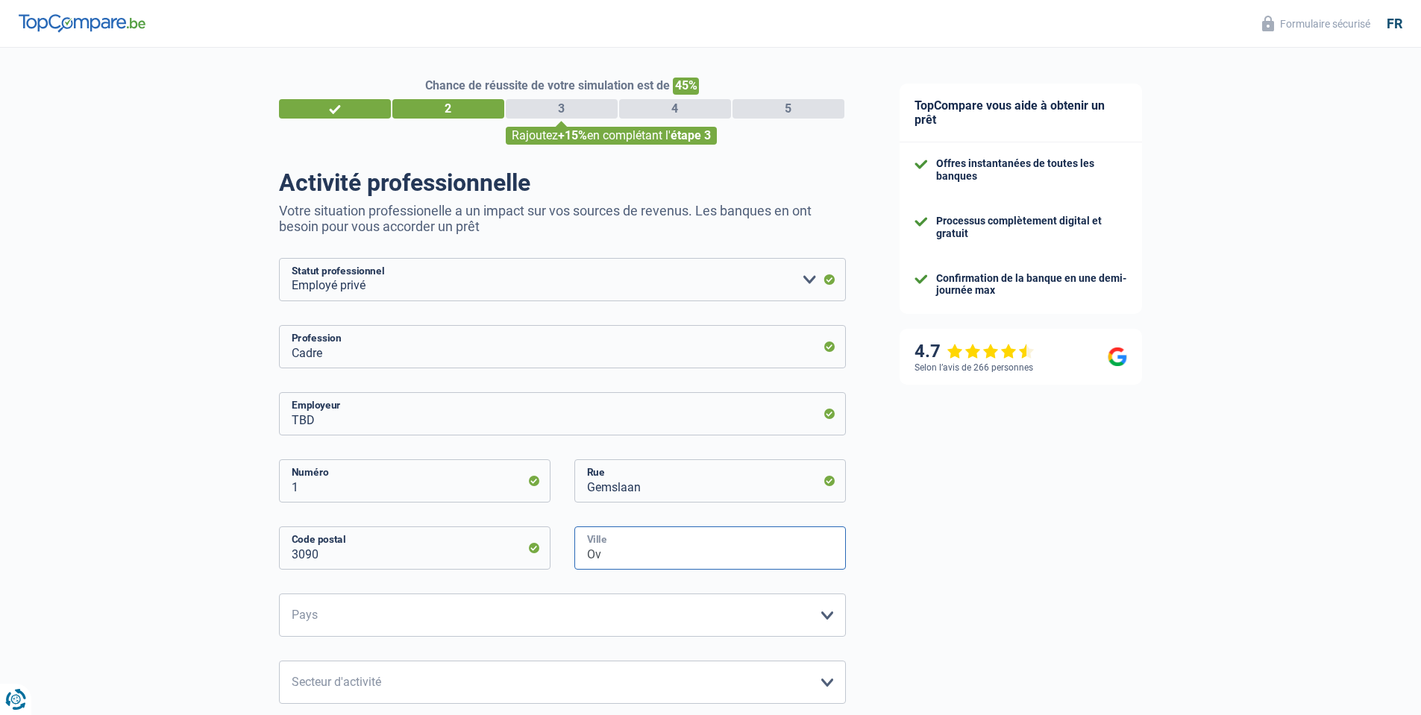
type input "O"
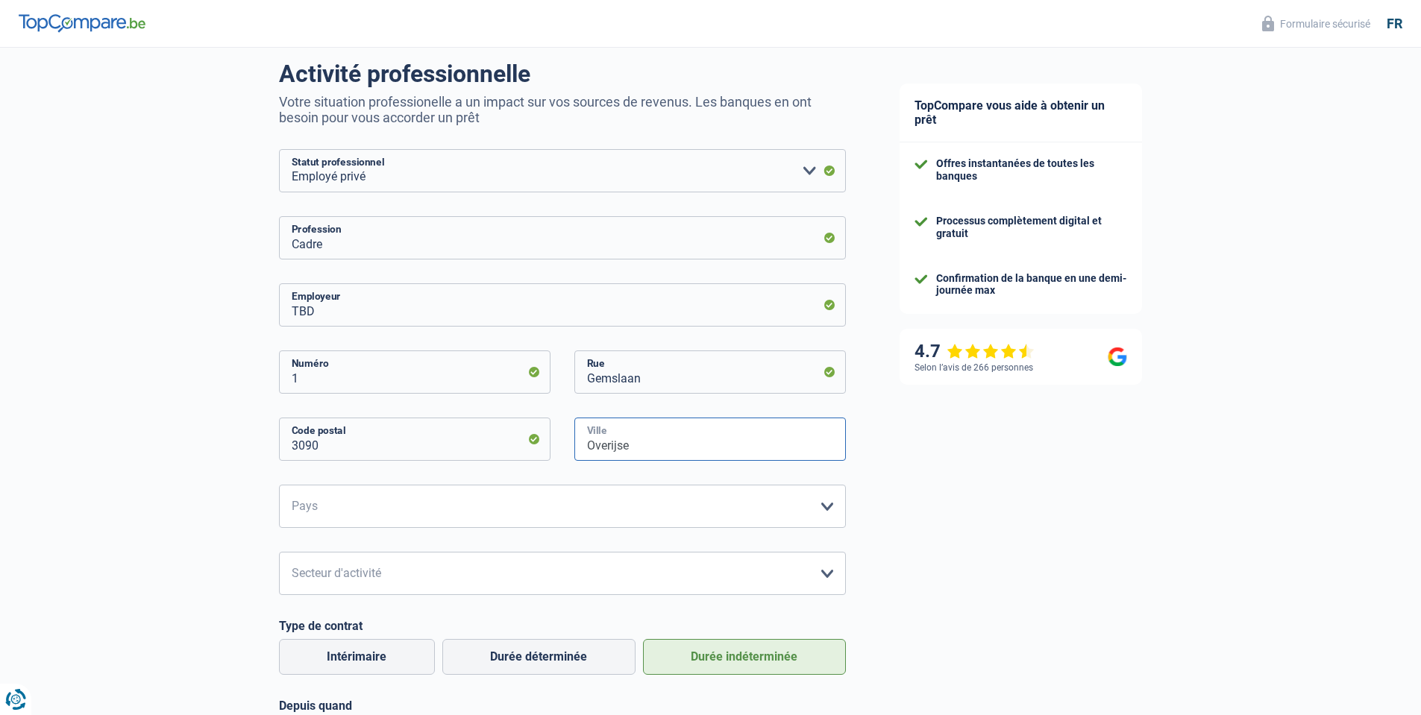
scroll to position [224, 0]
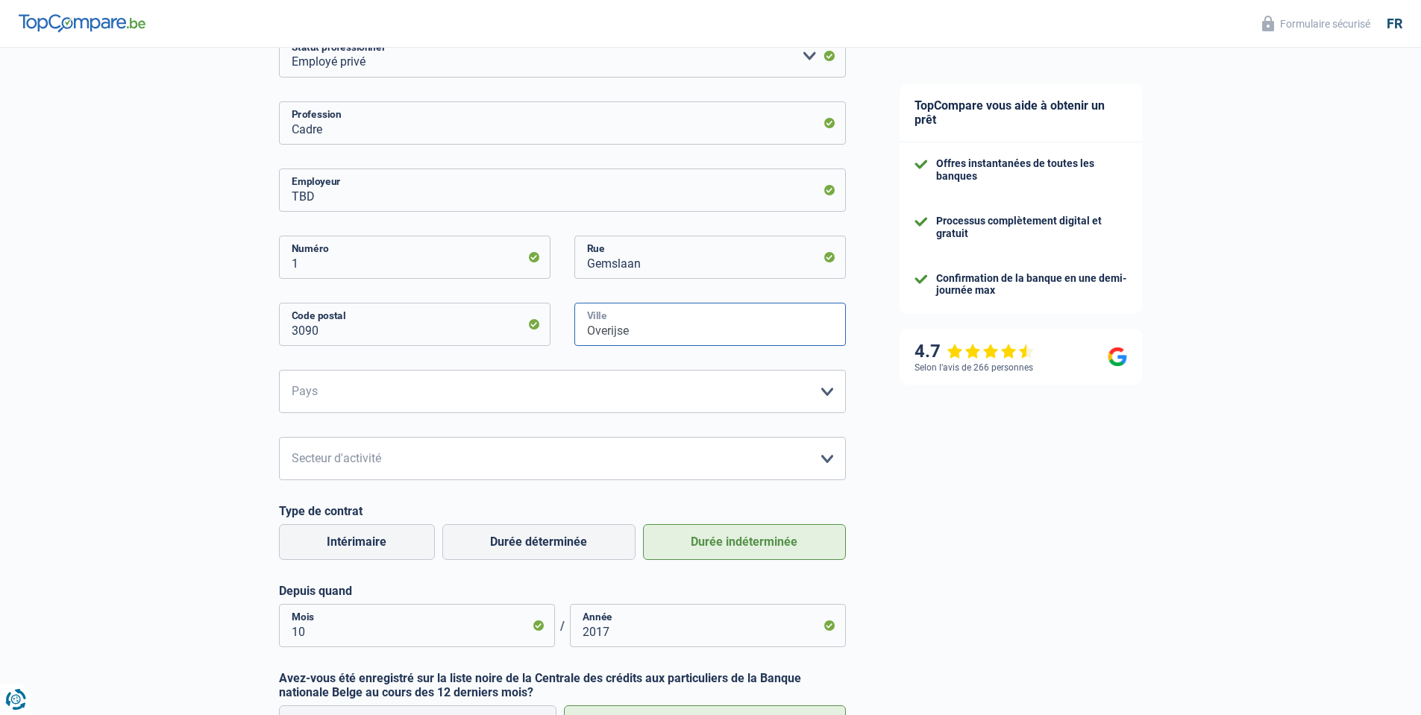
type input "Overijse"
click at [362, 399] on select "[GEOGRAPHIC_DATA] [GEOGRAPHIC_DATA] [GEOGRAPHIC_DATA] [GEOGRAPHIC_DATA] [GEOGRA…" at bounding box center [562, 391] width 567 height 43
select select "BE"
click at [279, 371] on select "[GEOGRAPHIC_DATA] [GEOGRAPHIC_DATA] [GEOGRAPHIC_DATA] [GEOGRAPHIC_DATA] [GEOGRA…" at bounding box center [562, 391] width 567 height 43
click at [352, 460] on select "Agriculture/Pêche Industrie Horeca Courier/Fitness/Taxi Construction Banques/As…" at bounding box center [562, 458] width 567 height 43
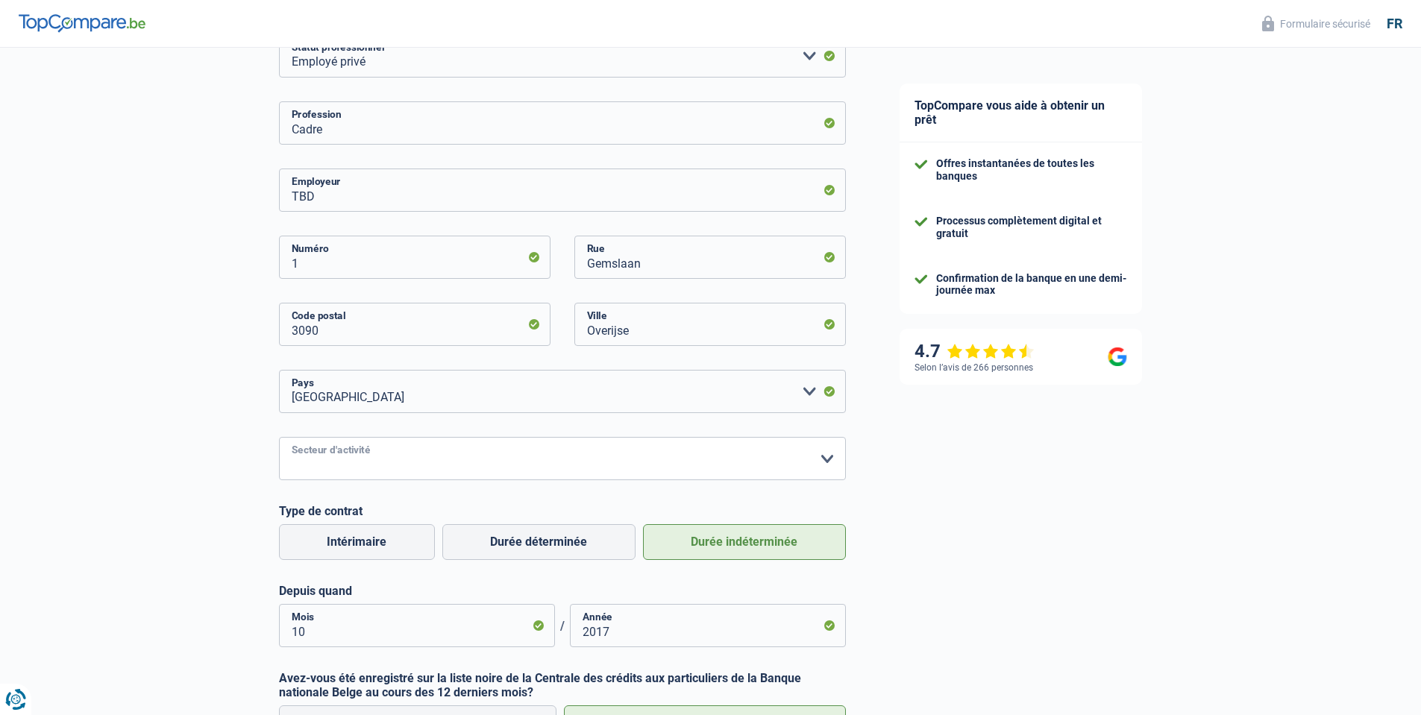
select select "industry"
click at [279, 438] on select "Agriculture/Pêche Industrie Horeca Courier/Fitness/Taxi Construction Banques/As…" at bounding box center [562, 458] width 567 height 43
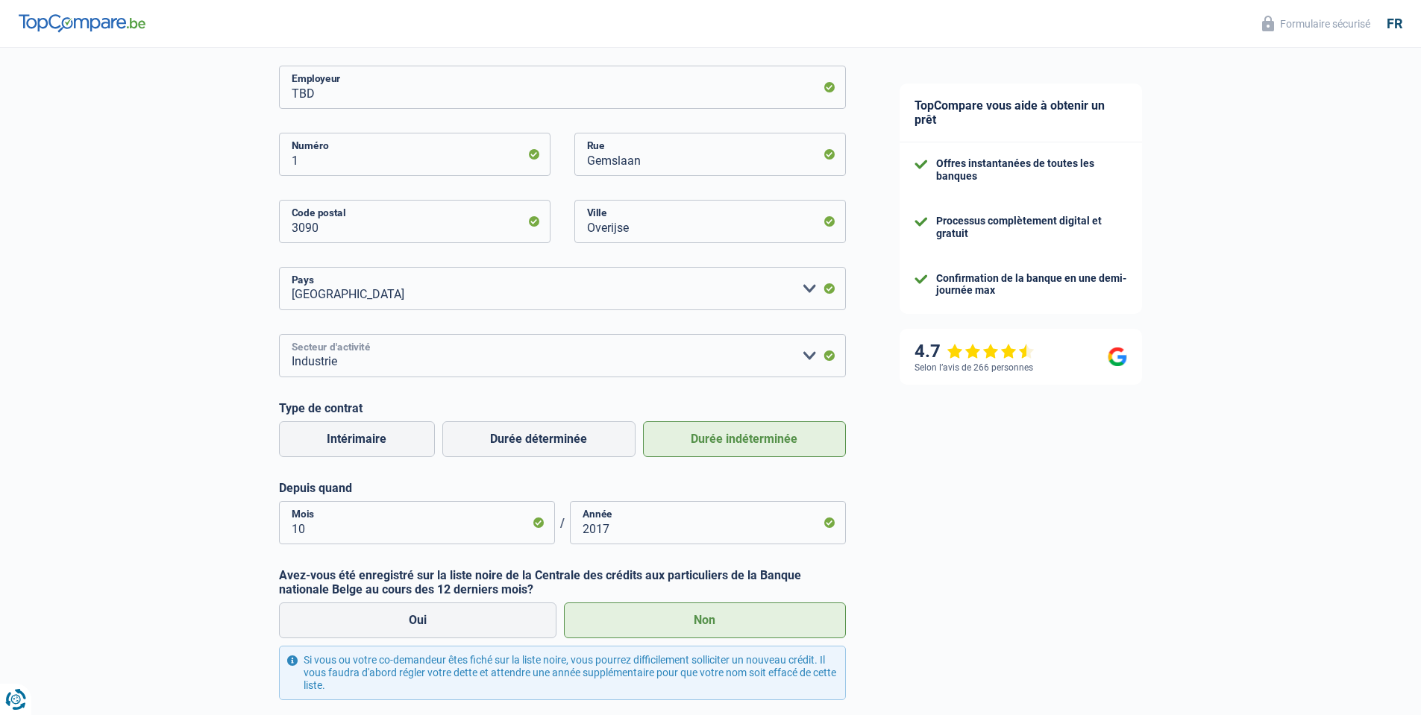
scroll to position [467, 0]
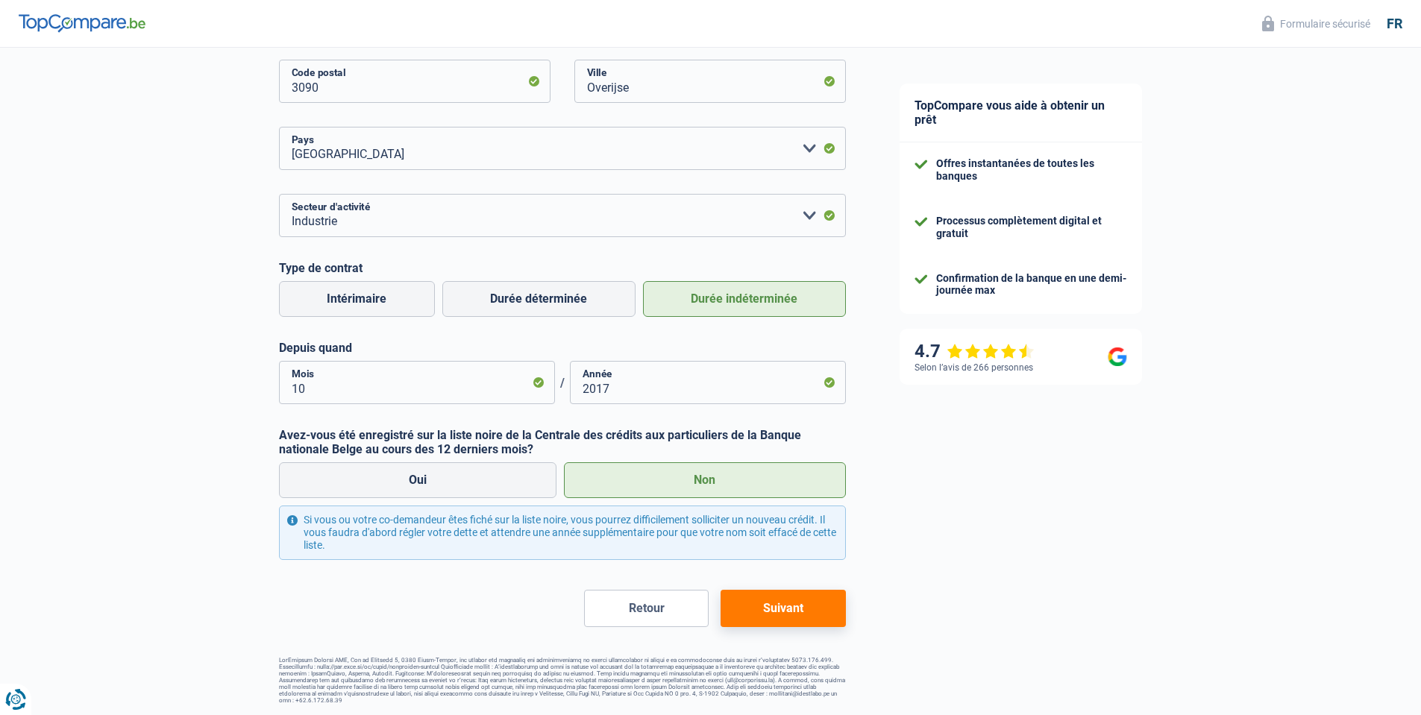
click at [804, 620] on button "Suivant" at bounding box center [782, 608] width 125 height 37
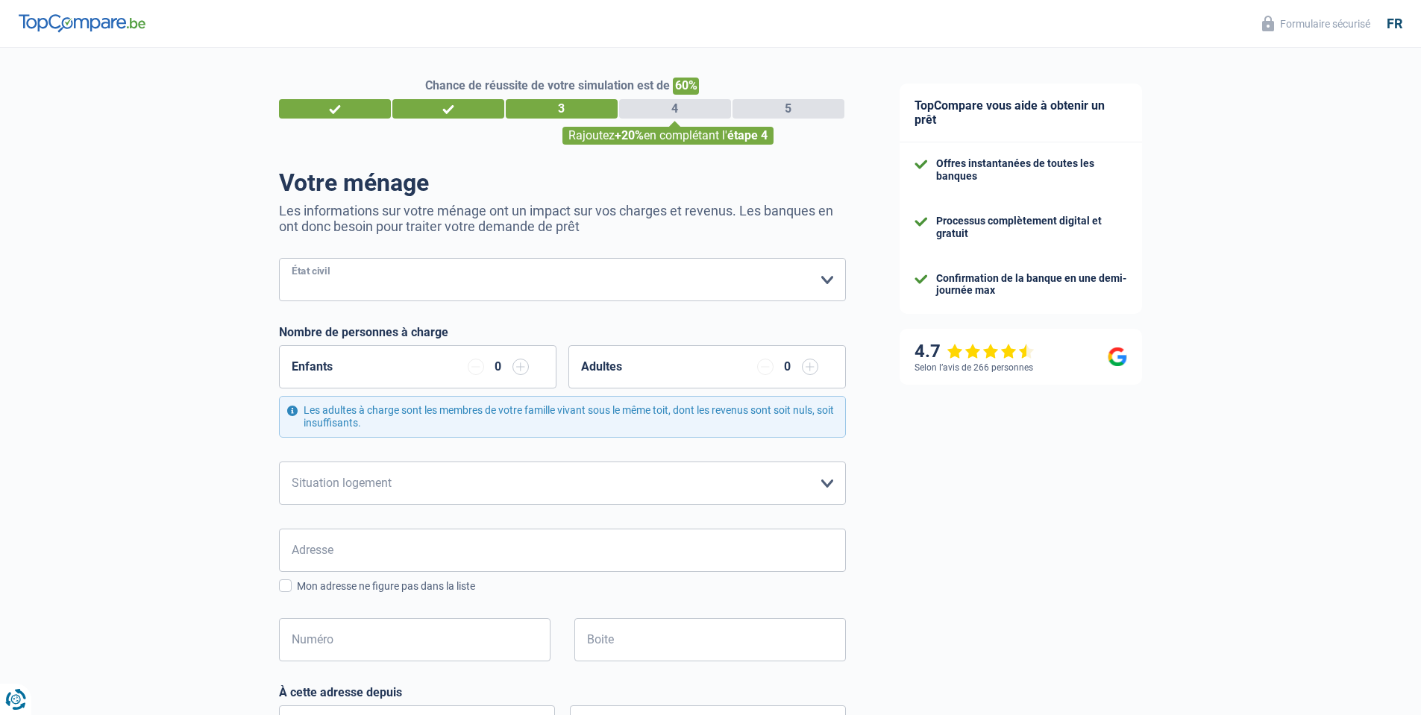
click at [382, 290] on select "[PERSON_NAME](e) Cohabitant(e) légal(e) Divorcé(e) Veuf(ve) Séparé (de fait) Ve…" at bounding box center [562, 279] width 567 height 43
select select "married"
click at [279, 260] on select "[PERSON_NAME](e) Cohabitant(e) légal(e) Divorcé(e) Veuf(ve) Séparé (de fait) Ve…" at bounding box center [562, 279] width 567 height 43
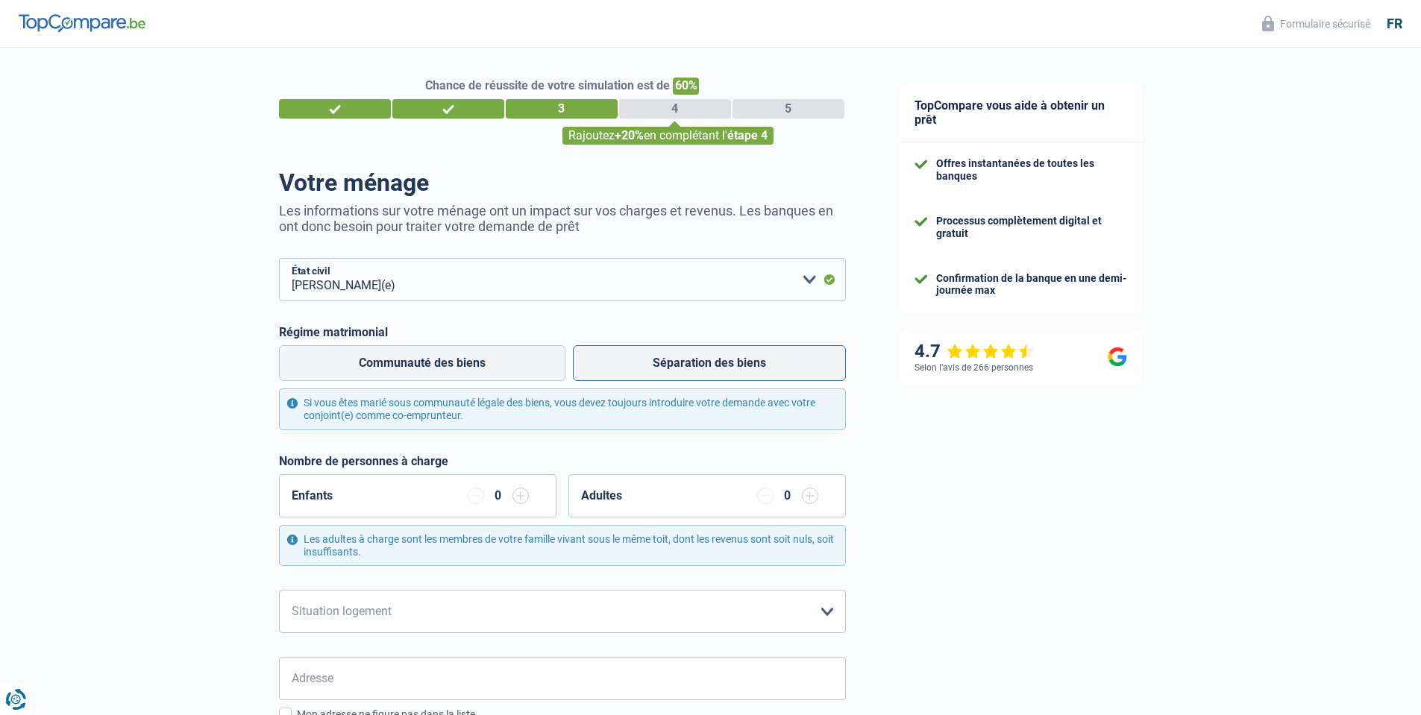
click at [664, 373] on label "Séparation des biens" at bounding box center [709, 363] width 273 height 36
click at [664, 373] on input "Séparation des biens" at bounding box center [709, 363] width 273 height 36
radio input "true"
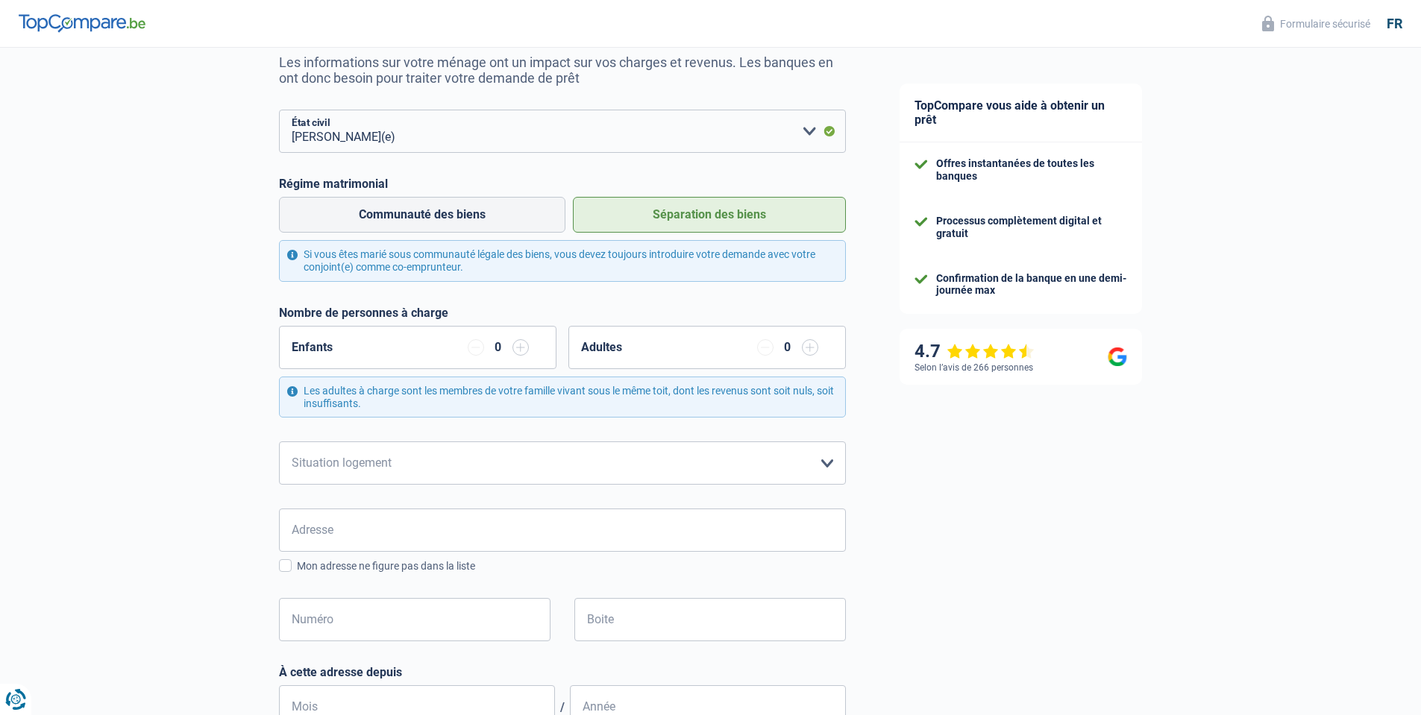
scroll to position [149, 0]
click at [520, 355] on input "button" at bounding box center [520, 347] width 16 height 16
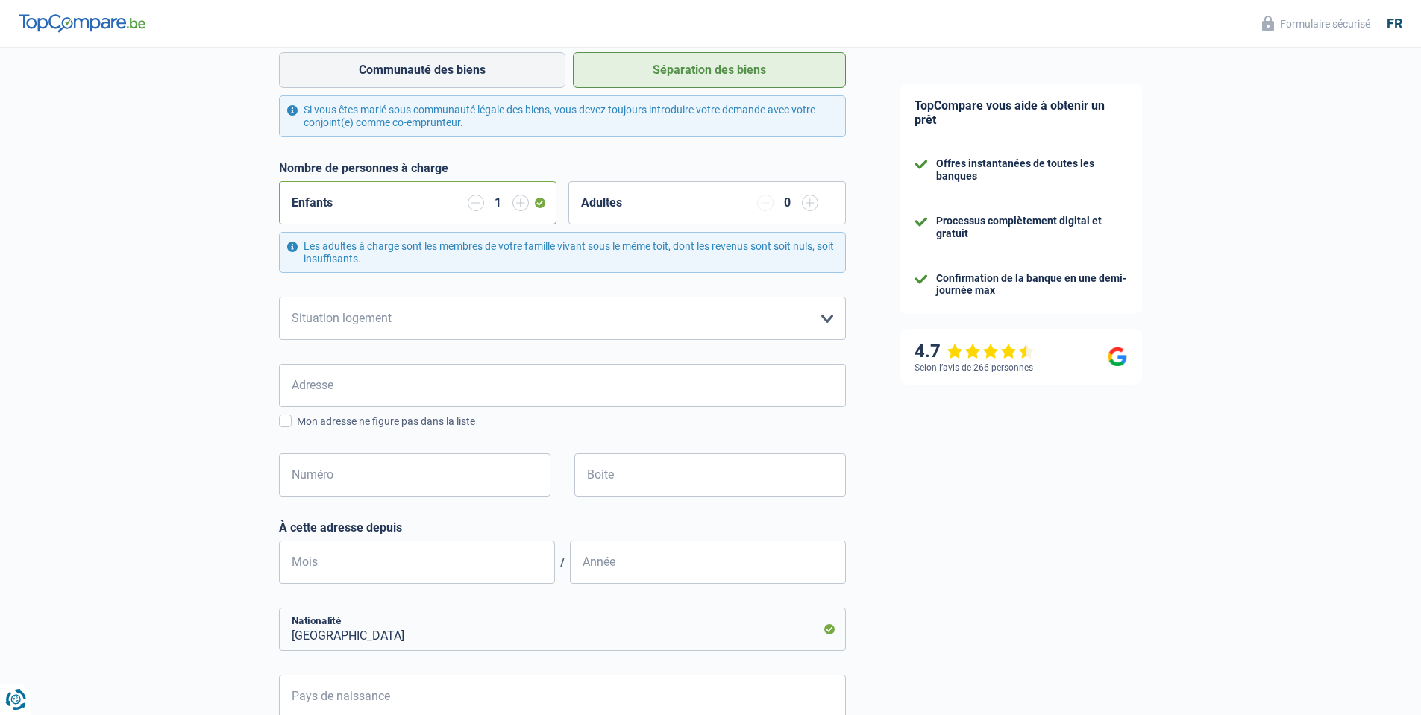
scroll to position [298, 0]
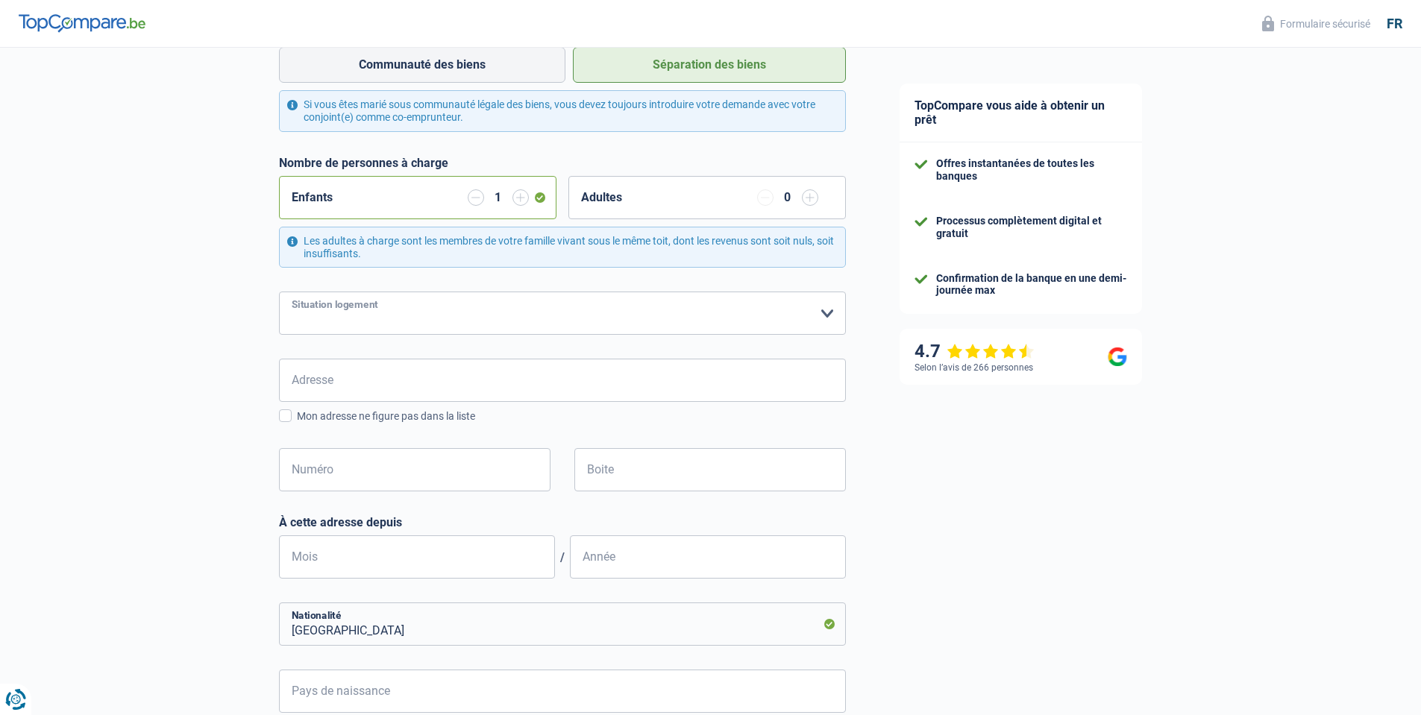
click at [436, 327] on select "Locataire Propriétaire avec prêt hypothécaire Propriétaire sans prêt hypothécai…" at bounding box center [562, 313] width 567 height 43
select select "ownerWithMortgage"
click at [279, 293] on select "Locataire Propriétaire avec prêt hypothécaire Propriétaire sans prêt hypothécai…" at bounding box center [562, 313] width 567 height 43
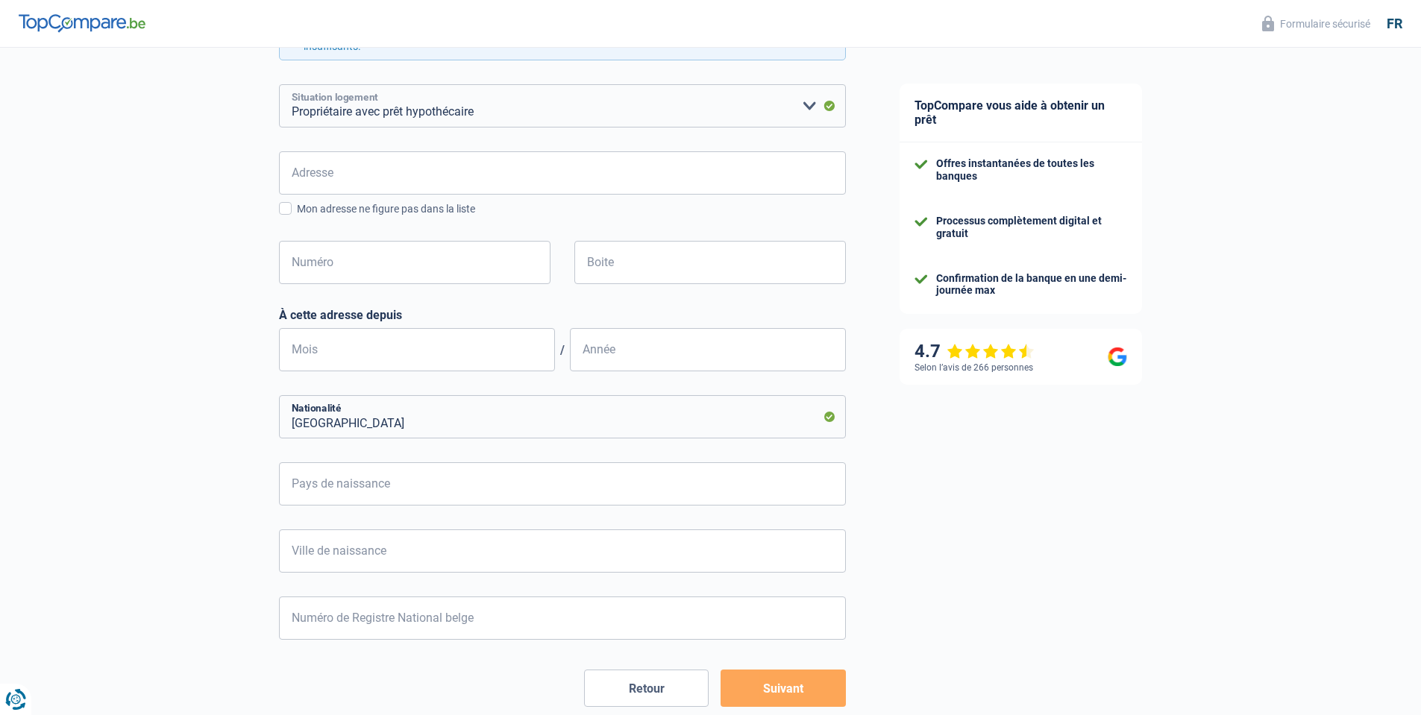
scroll to position [585, 0]
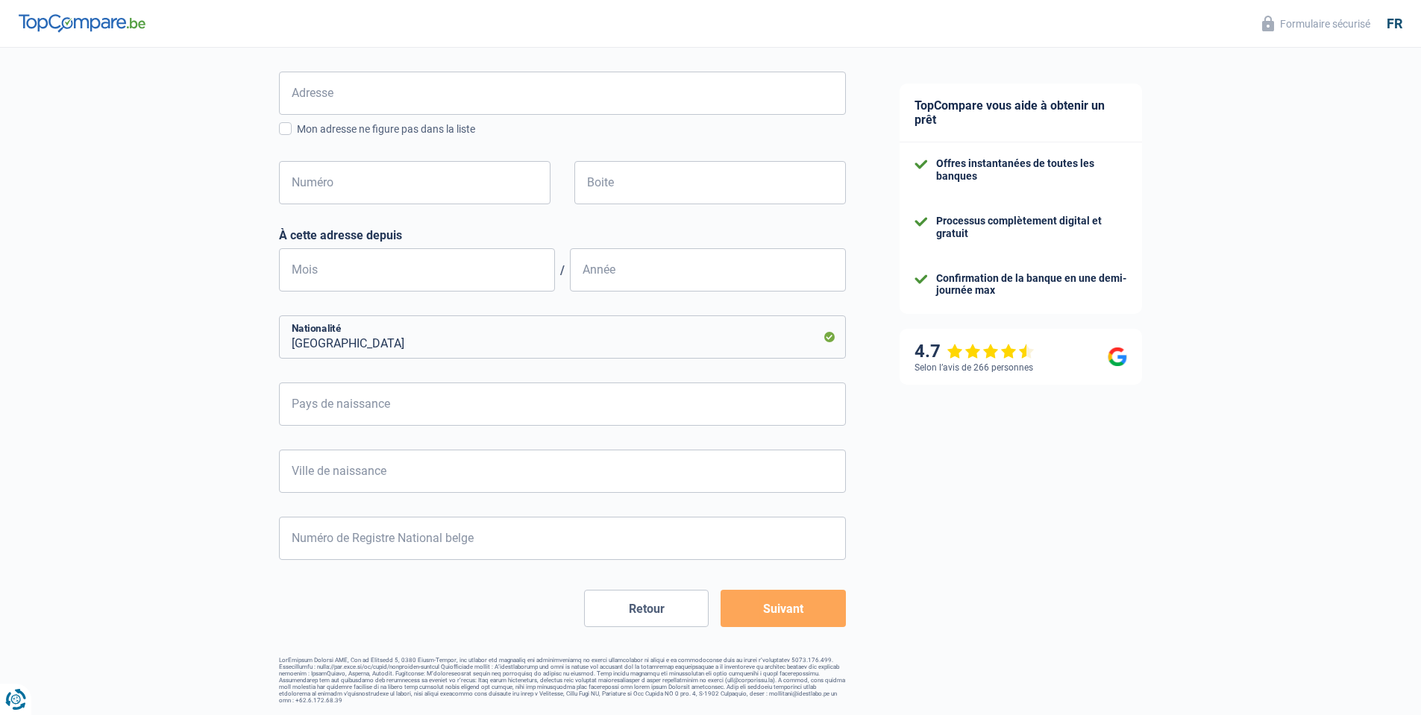
click at [778, 617] on button "Suivant" at bounding box center [782, 608] width 125 height 37
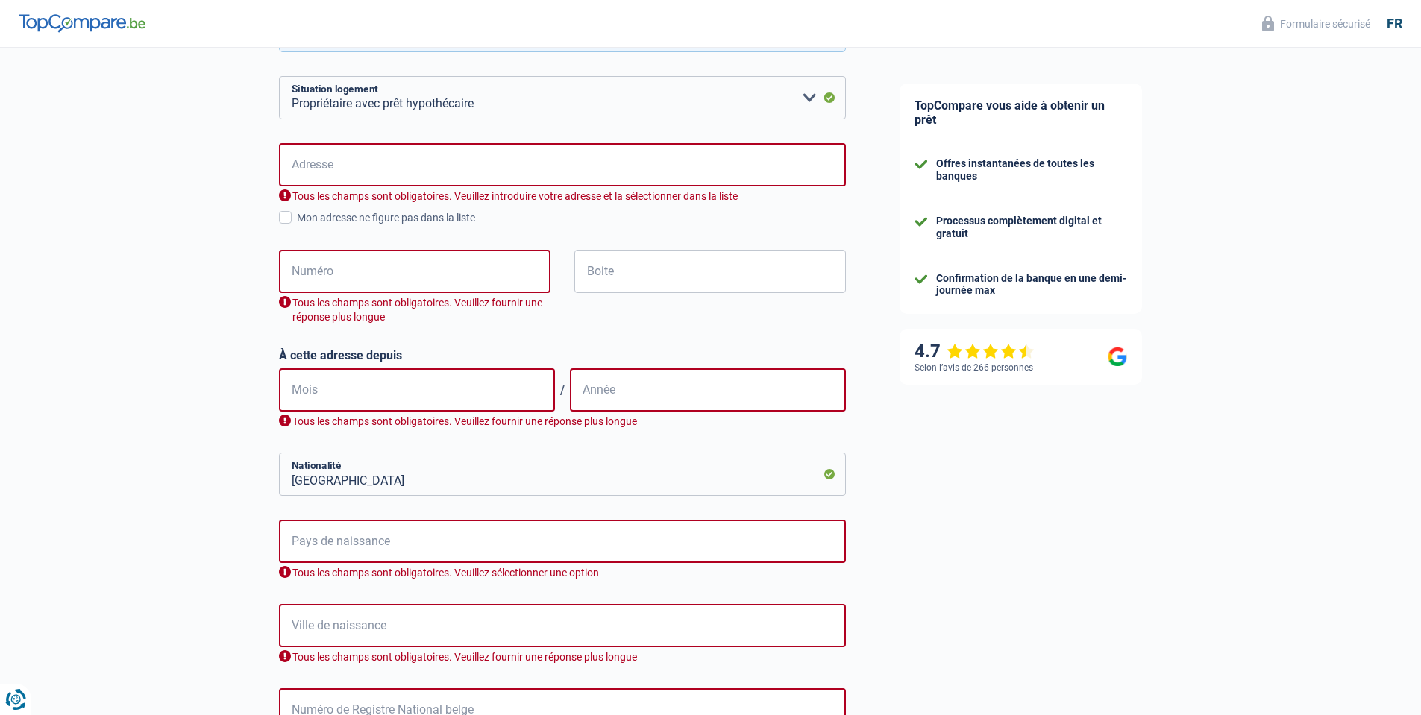
scroll to position [436, 0]
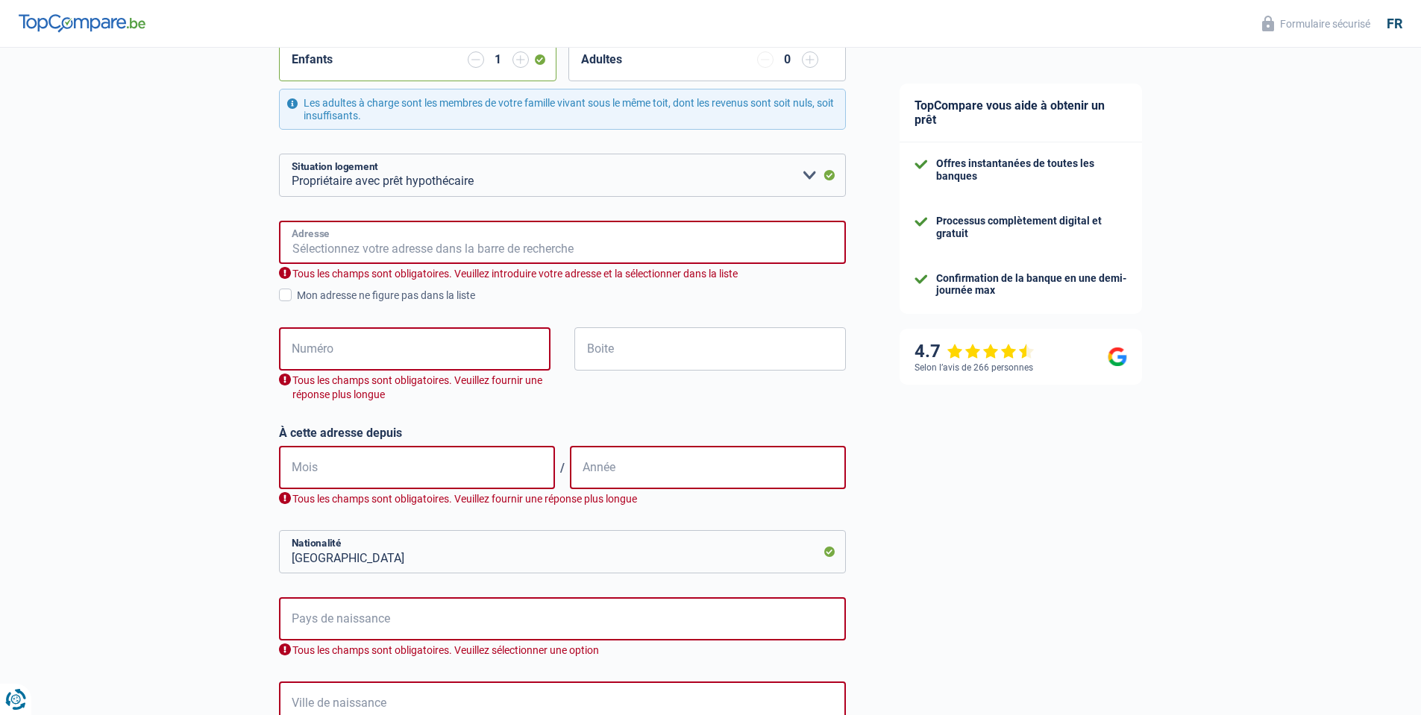
click at [316, 253] on input "Adresse" at bounding box center [562, 242] width 567 height 43
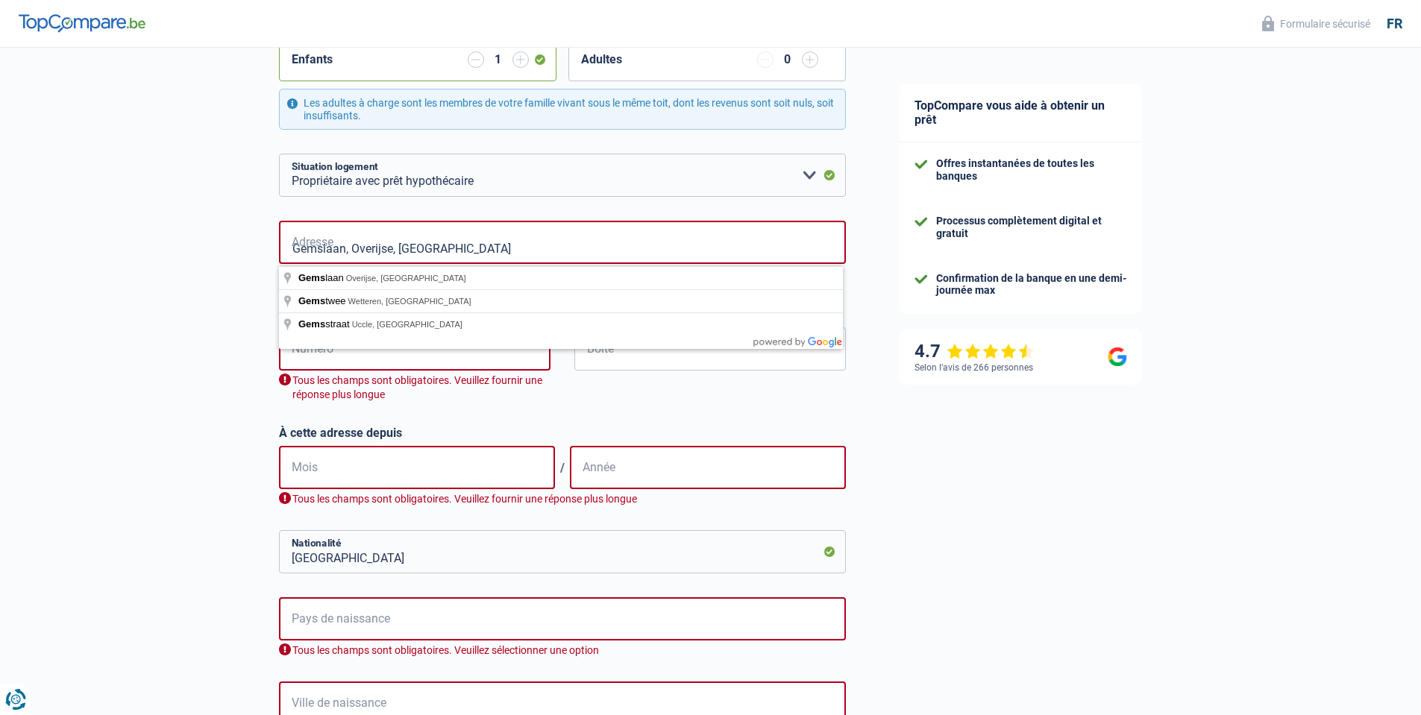
type input "[STREET_ADDRESS]"
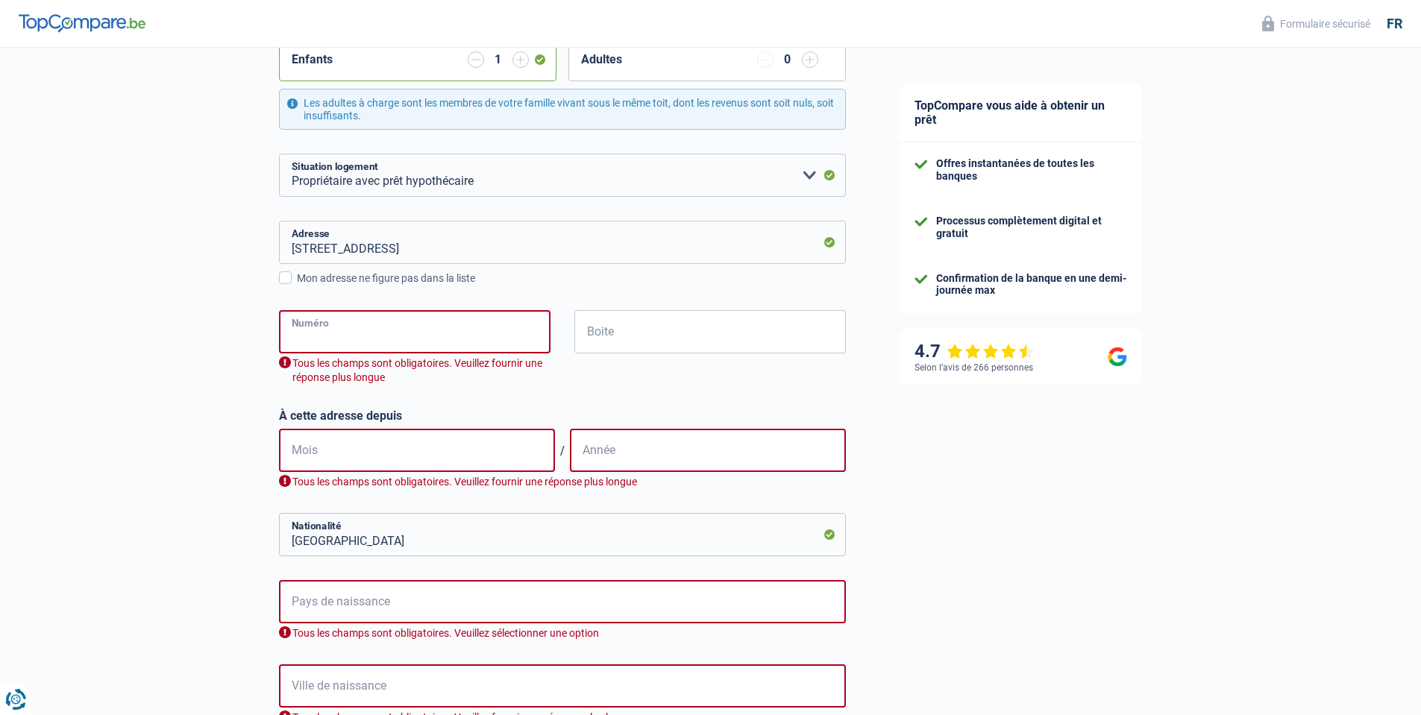
click at [354, 339] on input "Numéro" at bounding box center [414, 331] width 271 height 43
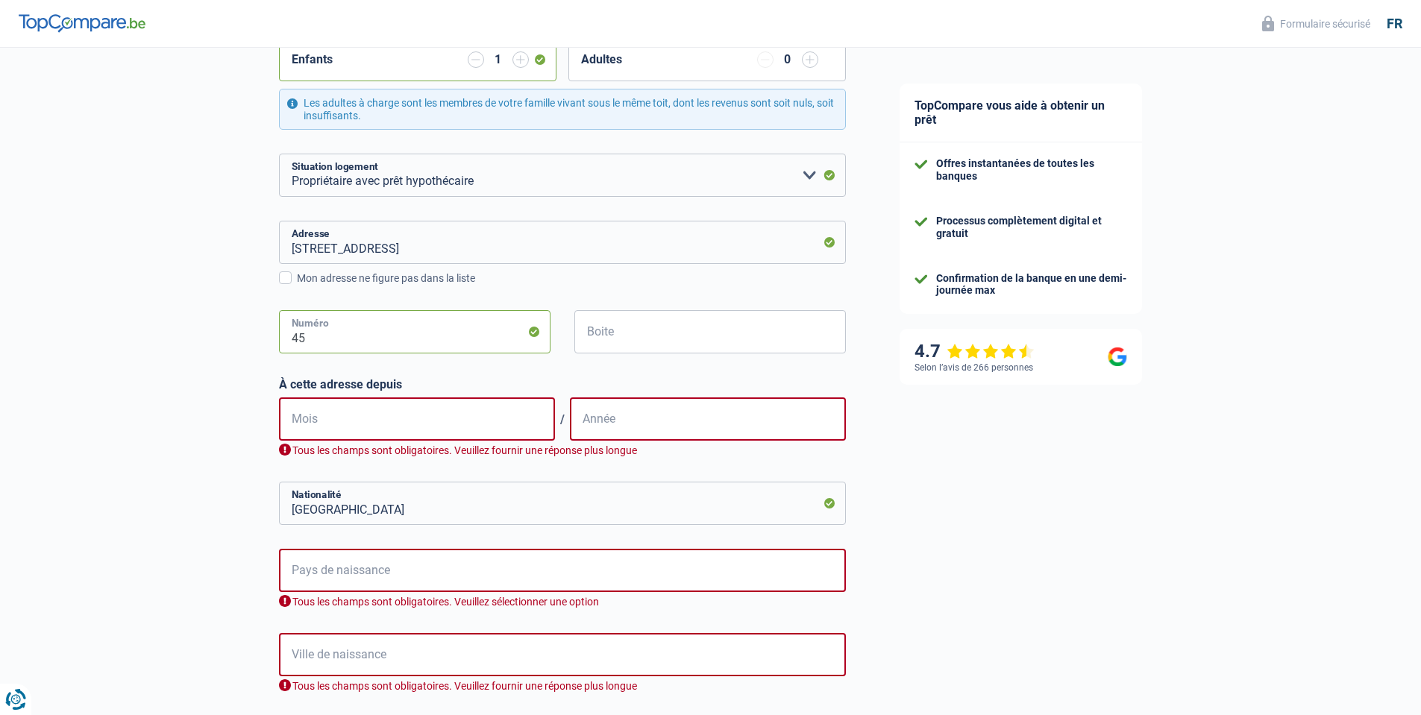
type input "45"
click at [353, 420] on input "Mois" at bounding box center [417, 418] width 276 height 43
type input "06"
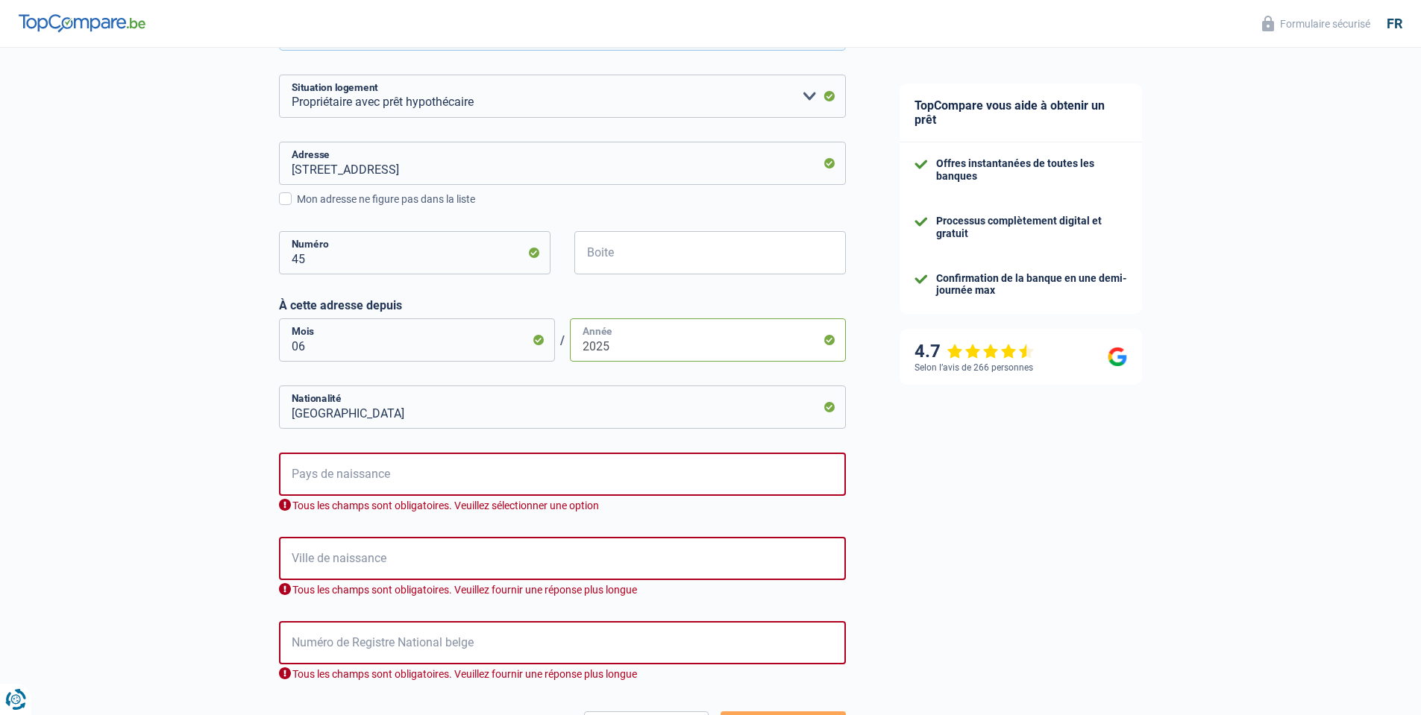
scroll to position [585, 0]
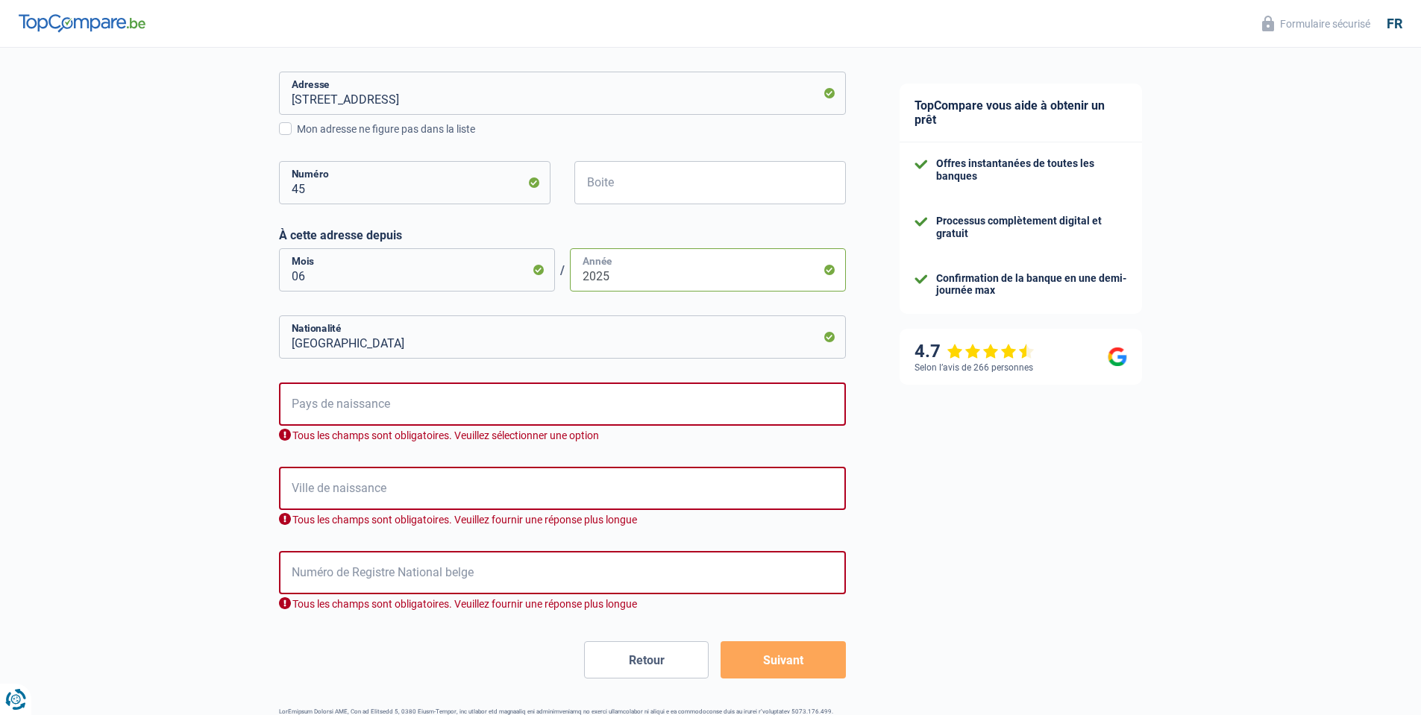
type input "2025"
click at [367, 416] on input "Pays de naissance" at bounding box center [562, 404] width 567 height 43
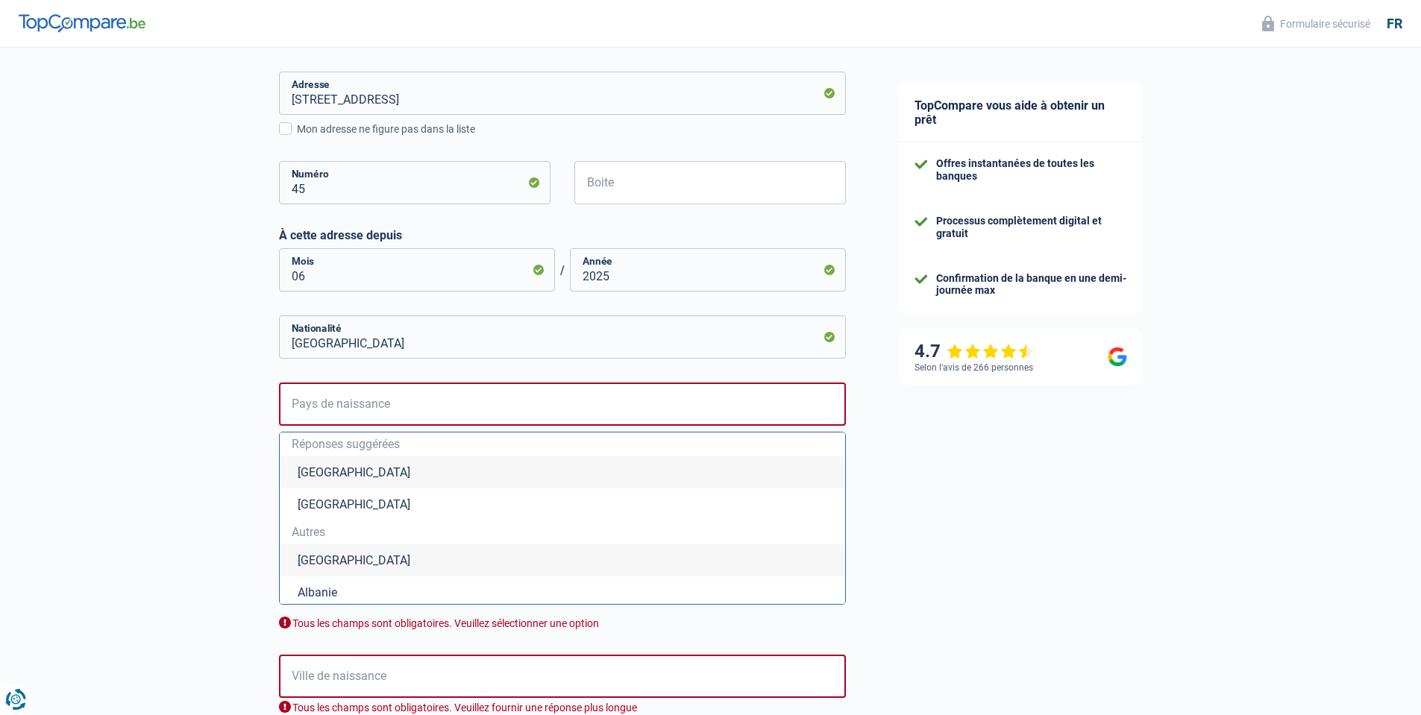
click at [340, 467] on li "[GEOGRAPHIC_DATA]" at bounding box center [562, 472] width 565 height 32
type input "[GEOGRAPHIC_DATA]"
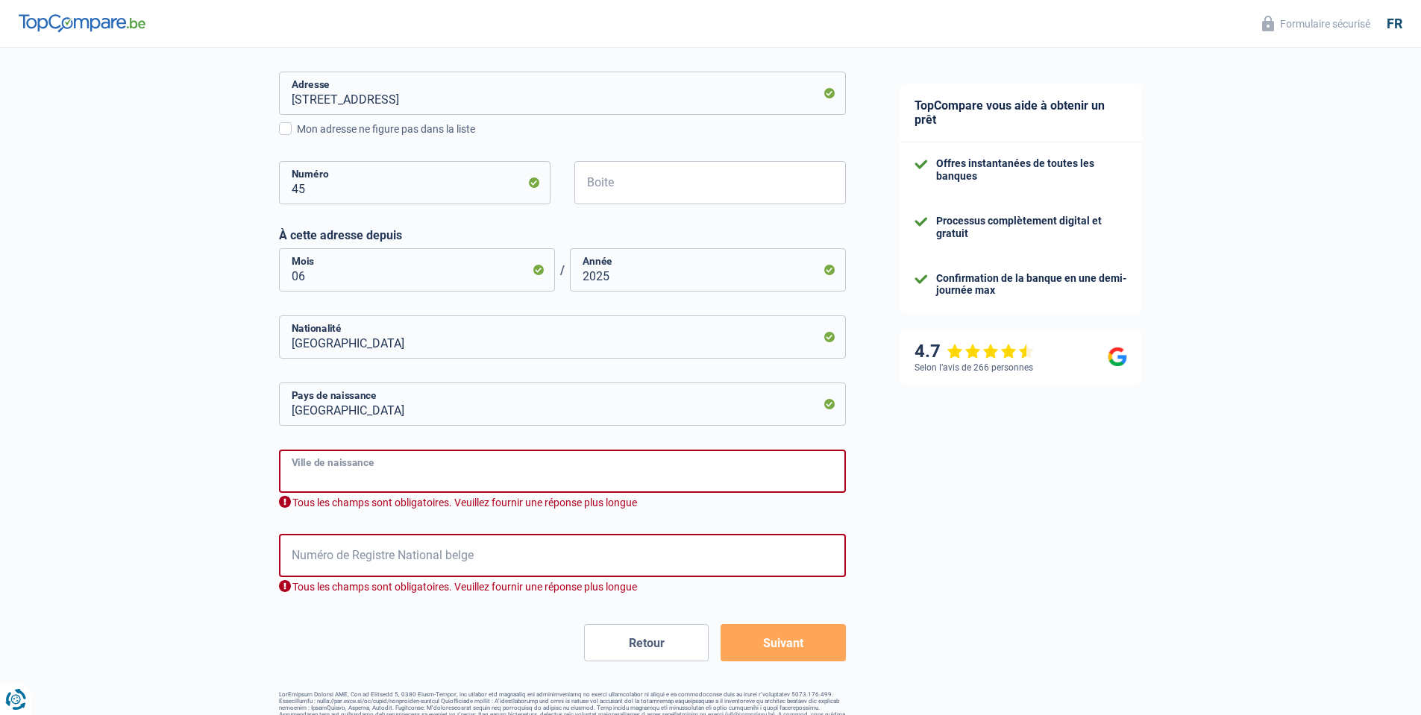
click at [350, 479] on input "Ville de naissance" at bounding box center [562, 471] width 567 height 43
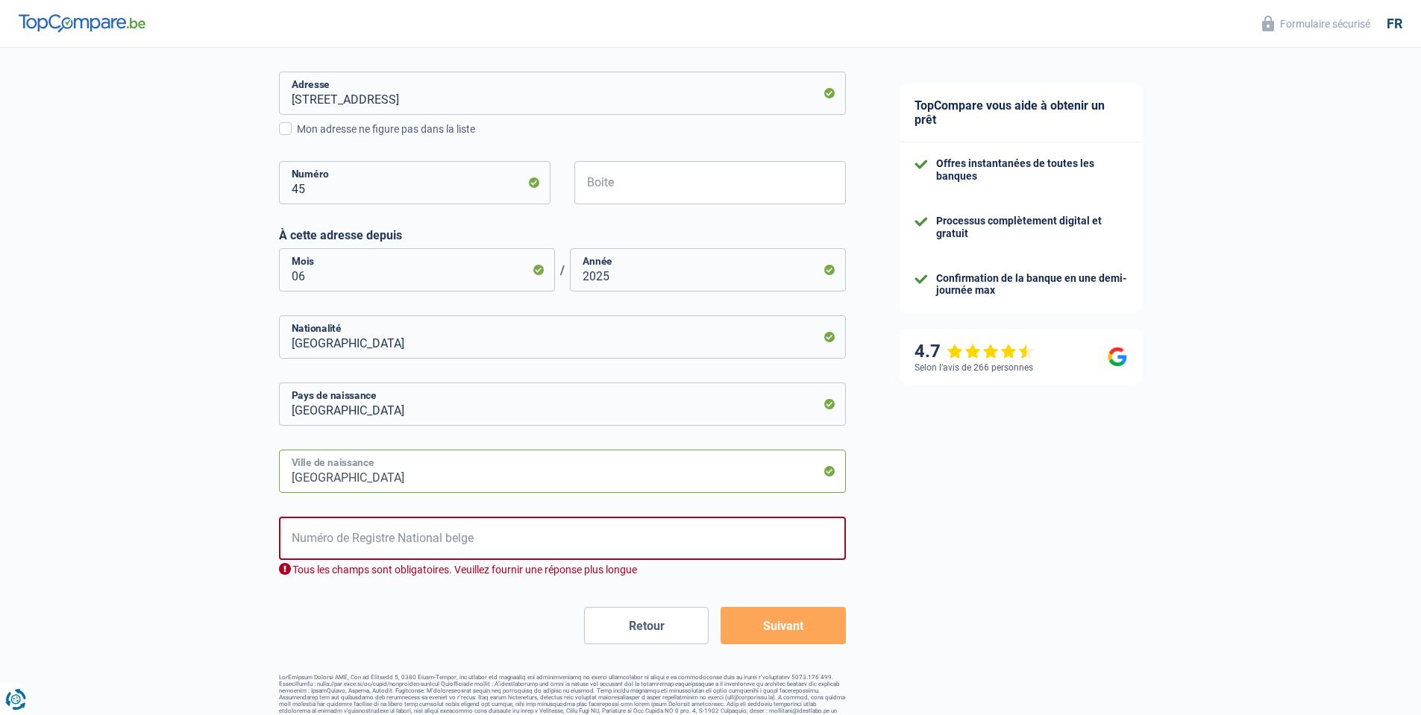
type input "[GEOGRAPHIC_DATA]"
drag, startPoint x: 472, startPoint y: 544, endPoint x: 285, endPoint y: 545, distance: 187.2
click at [264, 545] on div "Chance de réussite de votre simulation est de 60% 1 2 3 4 5 Rajoutez +20% en co…" at bounding box center [436, 91] width 872 height 1271
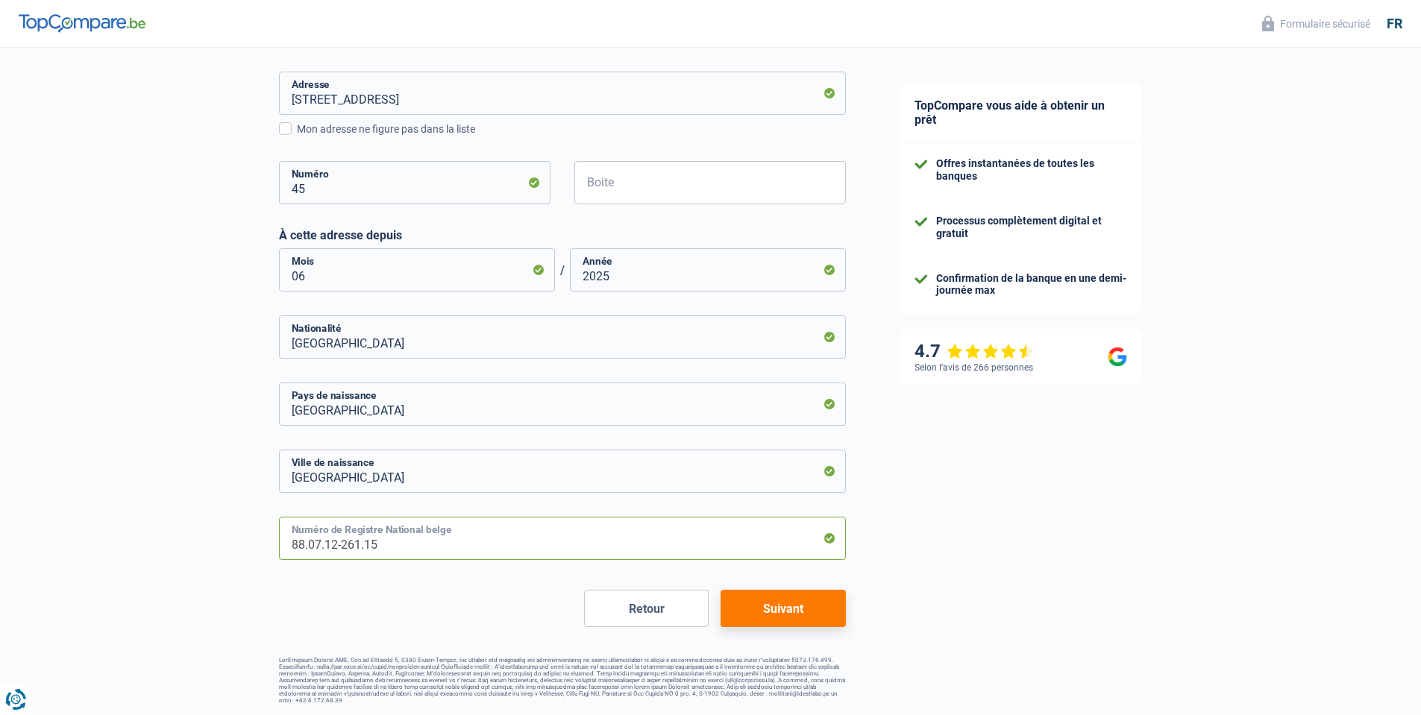
type input "88.07.12-261.15"
click at [808, 598] on button "Suivant" at bounding box center [782, 608] width 125 height 37
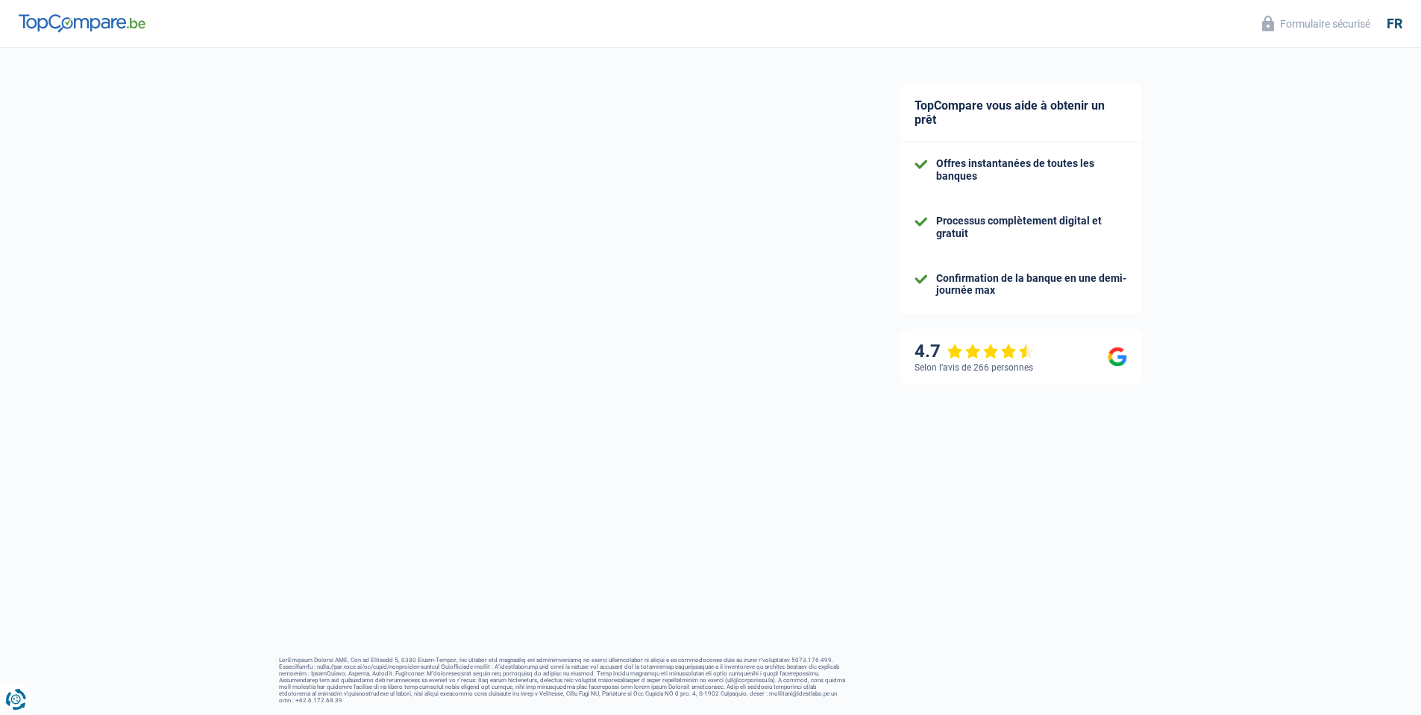
select select "familyAllowances"
select select "netSalary"
select select "mealVouchers"
select select "mortgage"
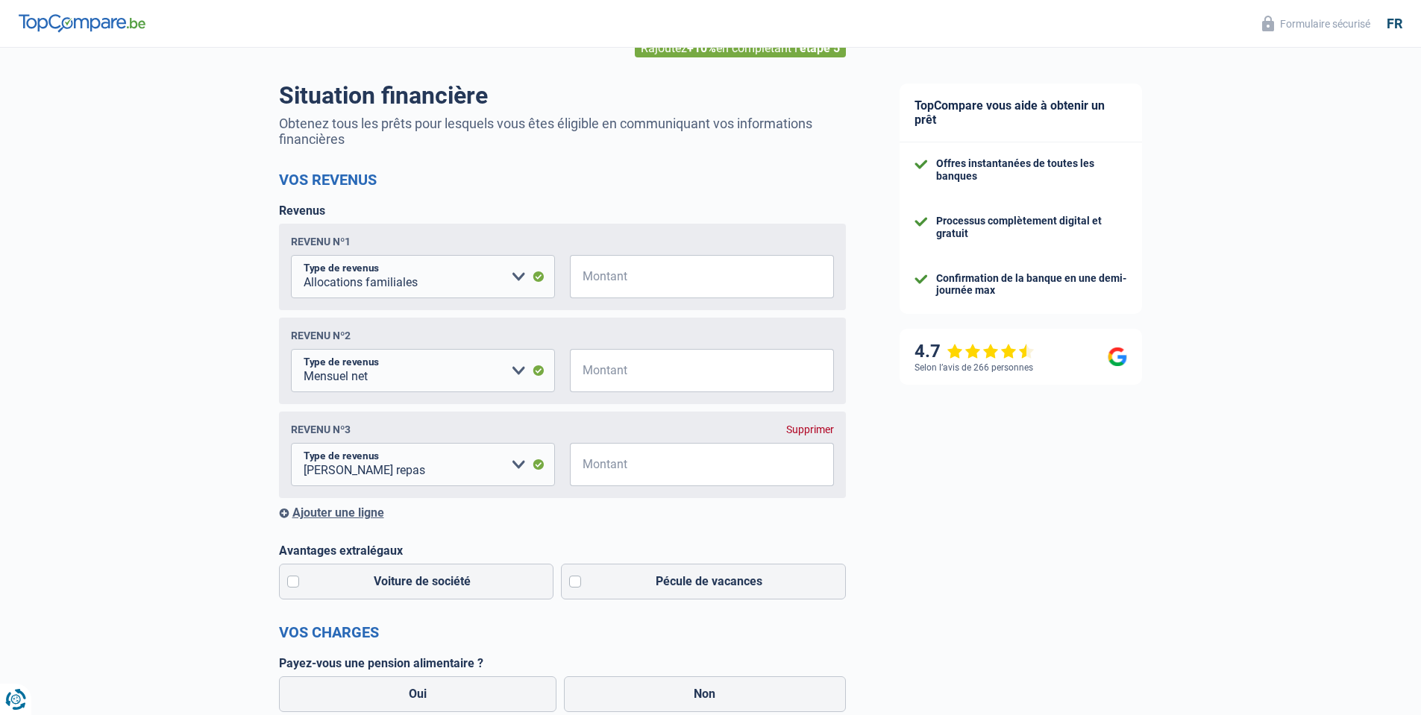
scroll to position [224, 0]
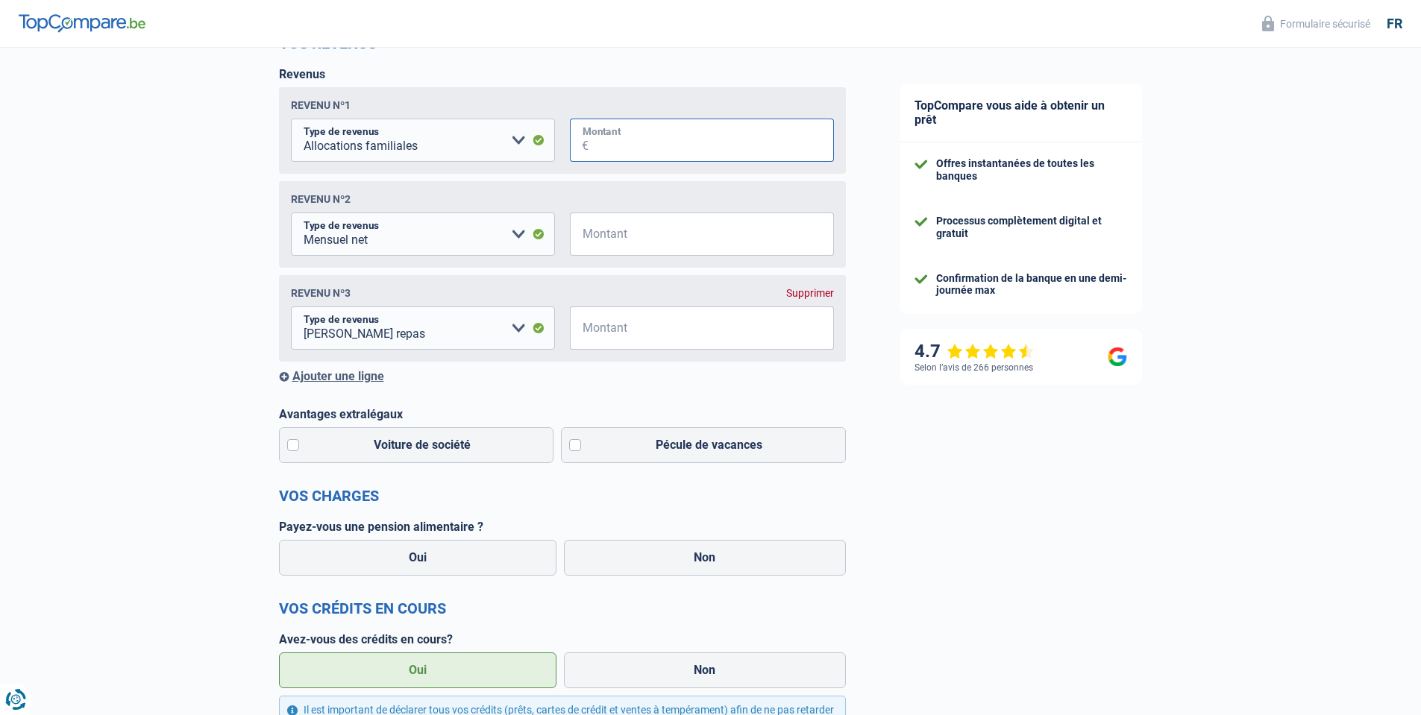
click at [633, 157] on input "Montant" at bounding box center [710, 140] width 245 height 43
type input "211"
click at [665, 329] on input "Montant" at bounding box center [710, 327] width 245 height 43
click at [655, 242] on input "Montant" at bounding box center [710, 234] width 245 height 43
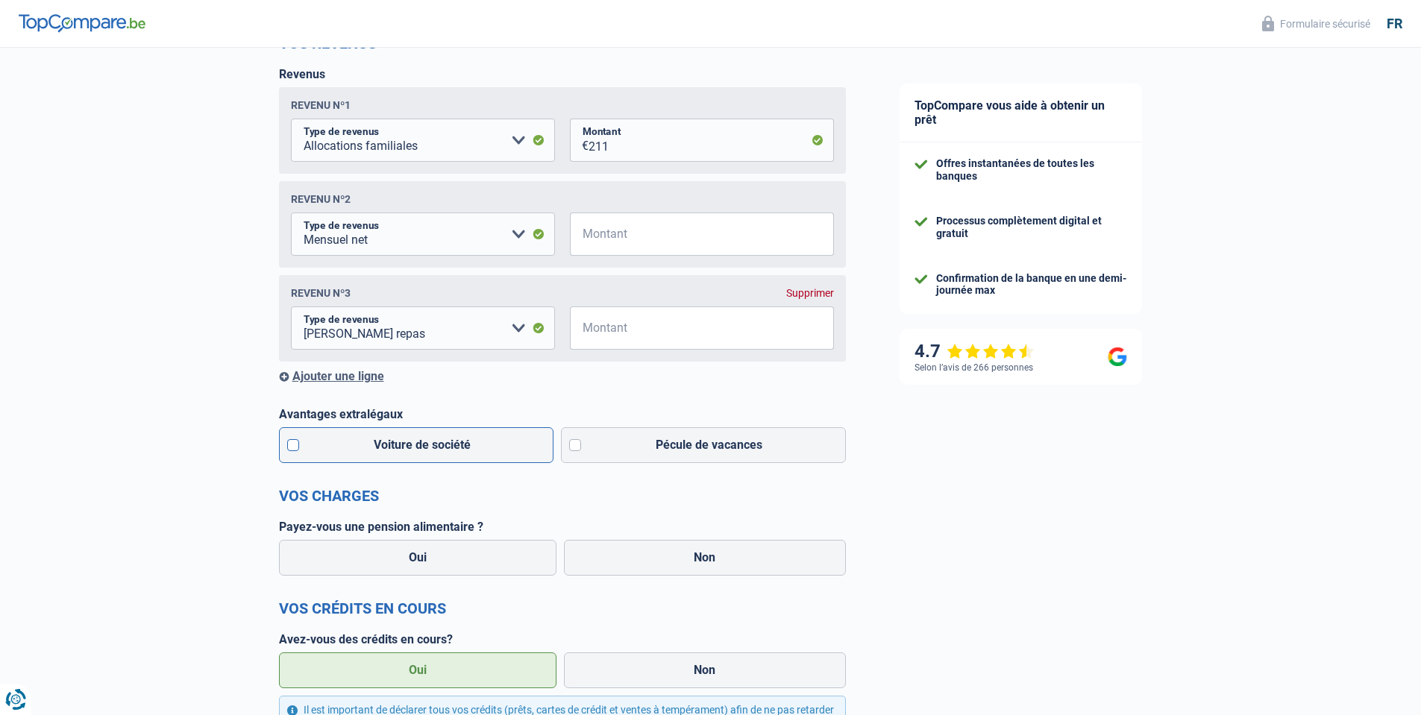
click at [327, 446] on label "Voiture de société" at bounding box center [416, 445] width 275 height 36
click at [327, 446] on input "Voiture de société" at bounding box center [416, 445] width 275 height 36
checkbox input "true"
click at [616, 460] on label "Pécule de vacances" at bounding box center [703, 445] width 285 height 36
click at [616, 460] on input "Pécule de vacances" at bounding box center [703, 445] width 285 height 36
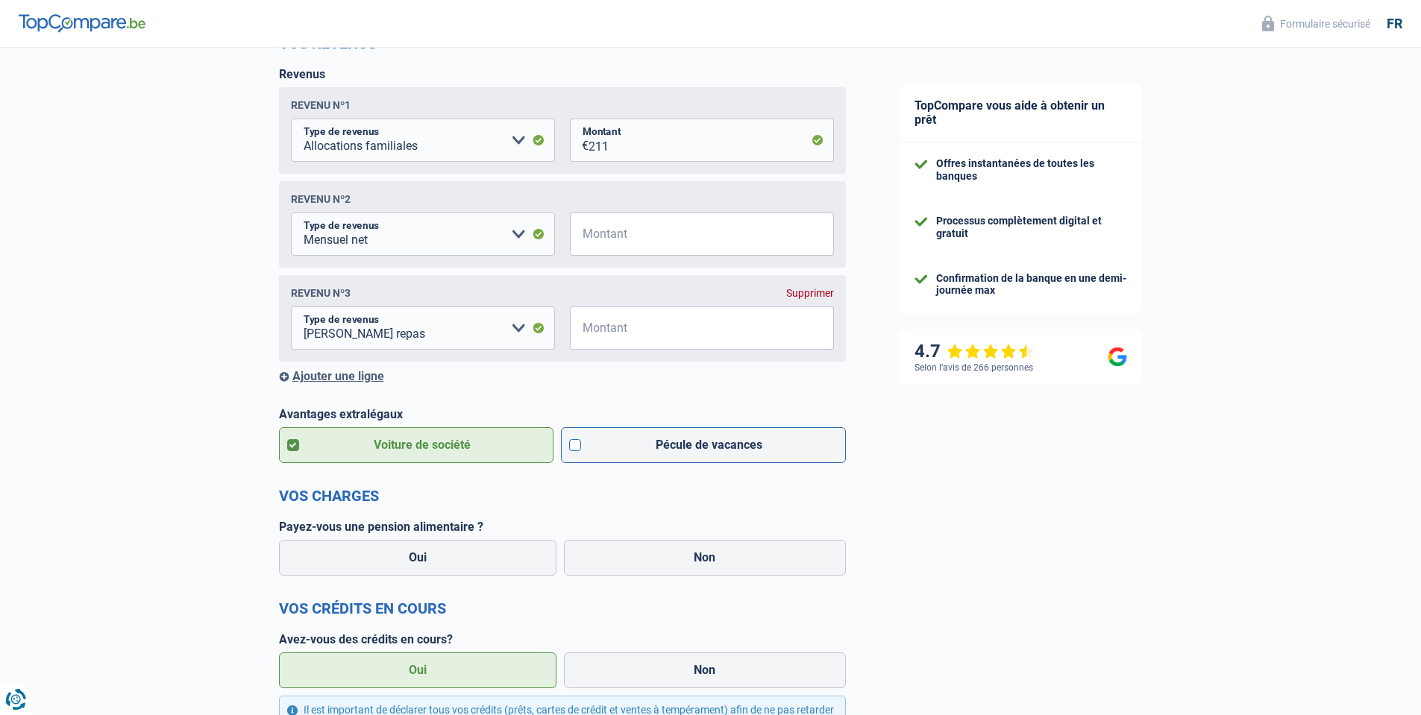
checkbox input "true"
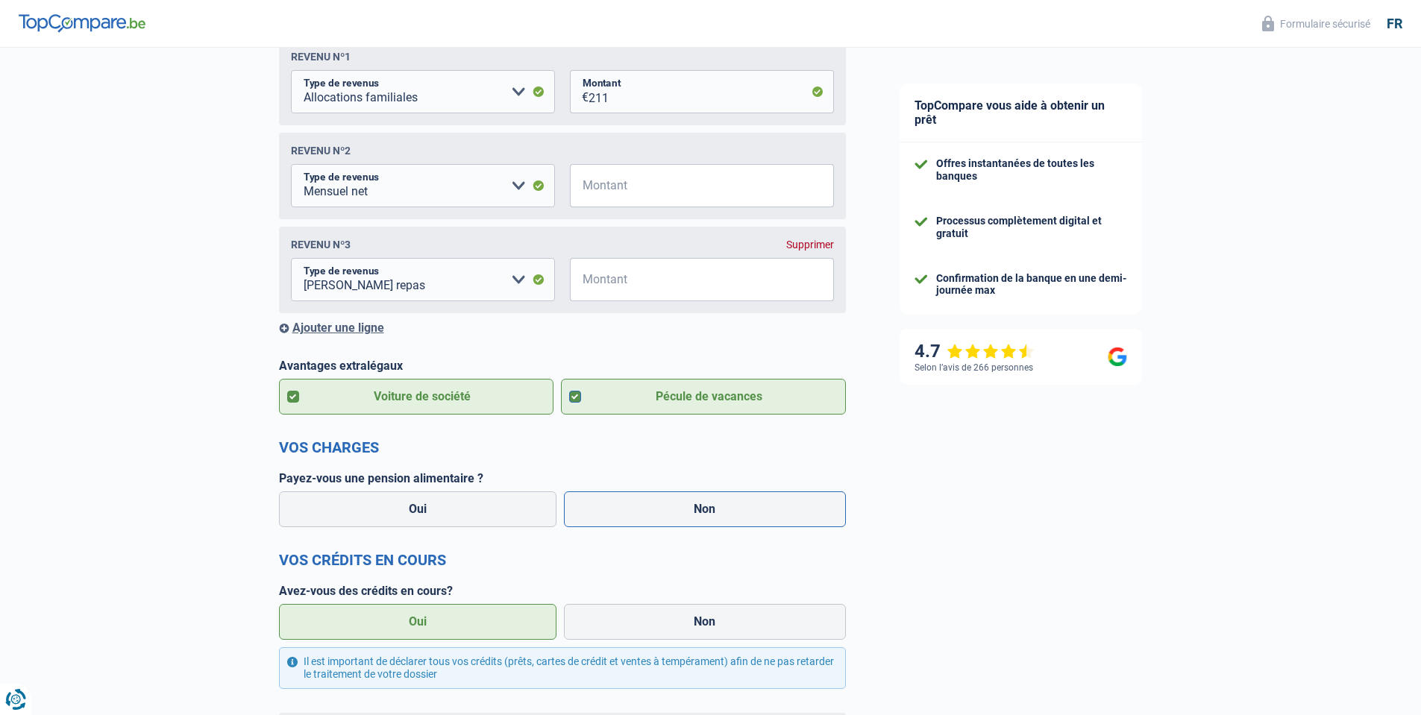
scroll to position [298, 0]
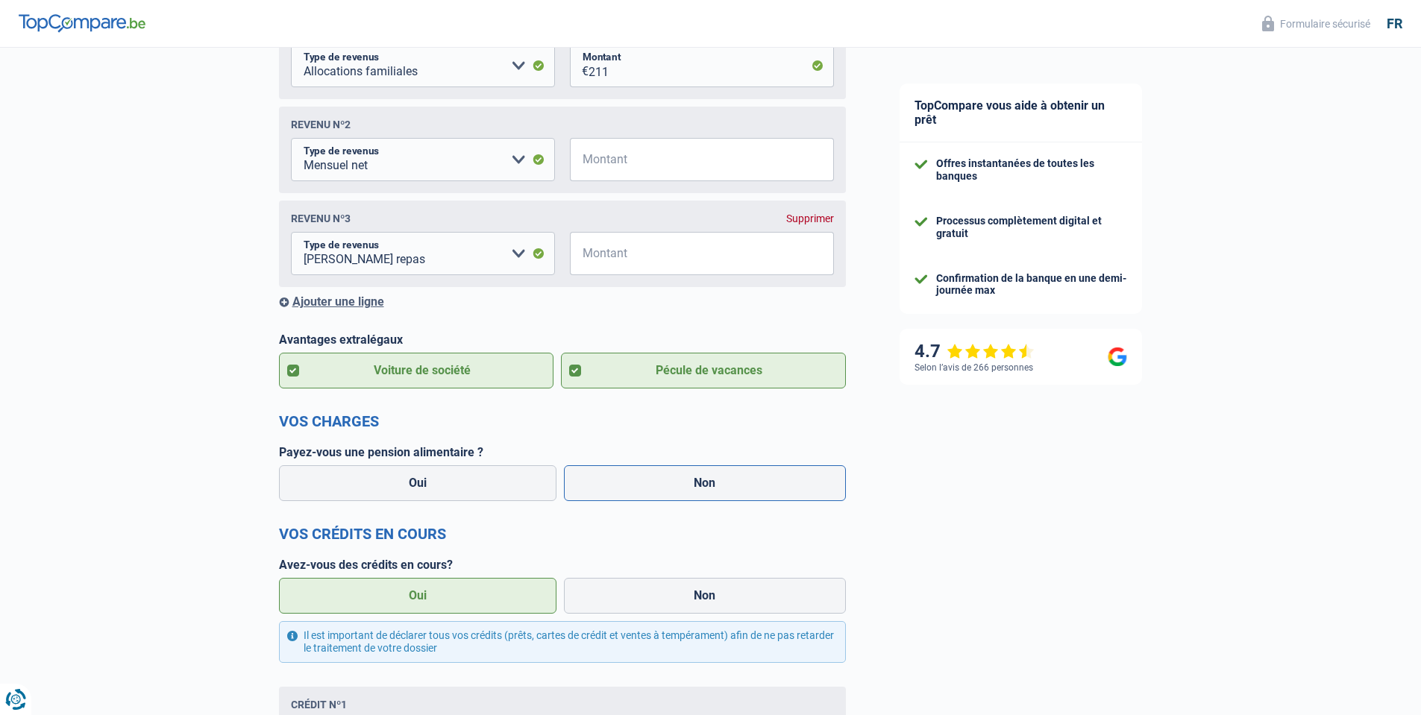
click at [705, 501] on label "Non" at bounding box center [705, 483] width 282 height 36
click at [705, 501] on input "Non" at bounding box center [705, 483] width 282 height 36
radio input "true"
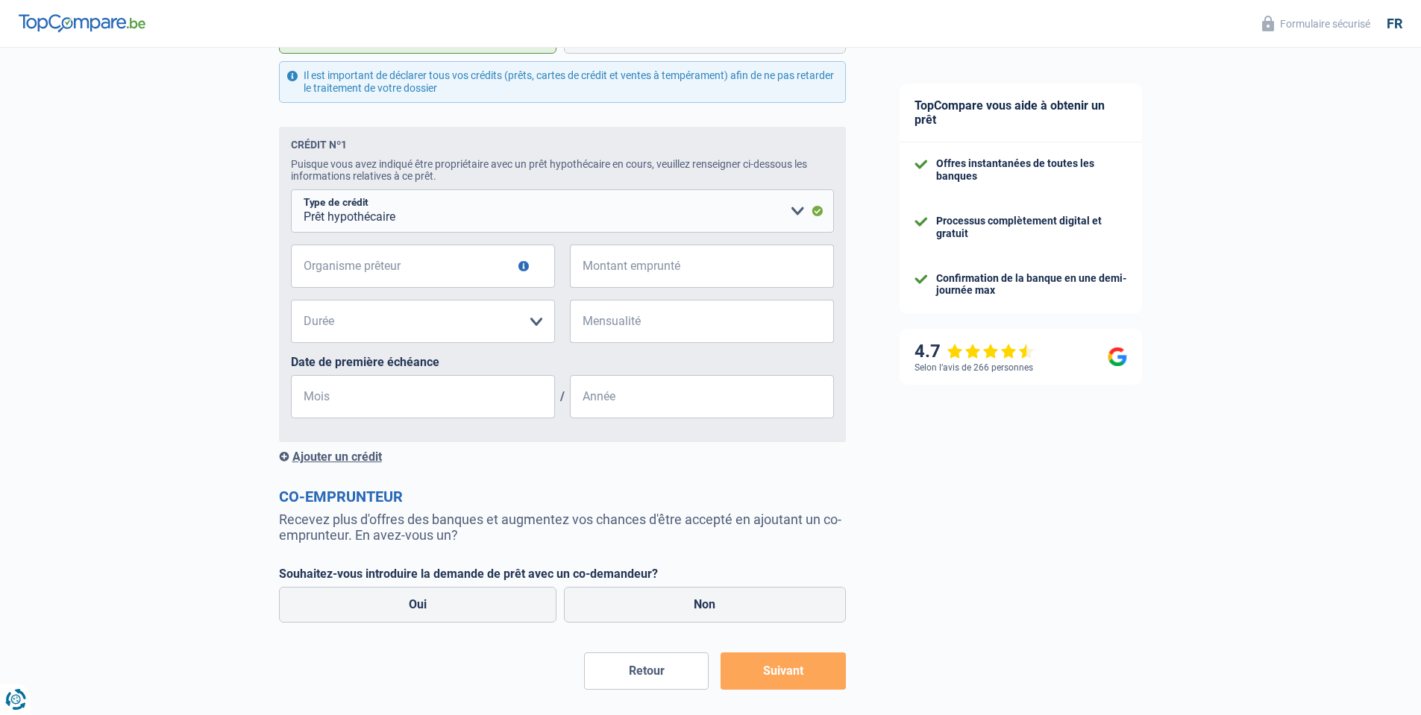
scroll to position [972, 0]
